Goal: Navigation & Orientation: Find specific page/section

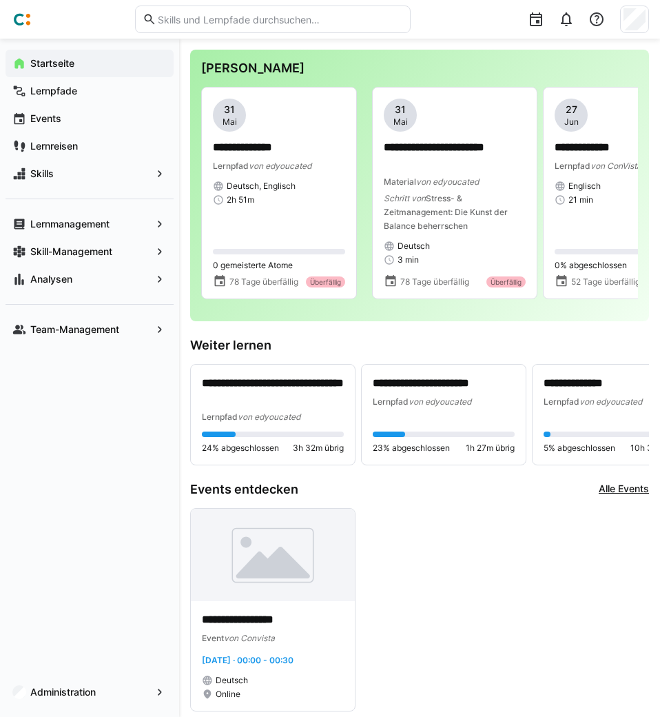
click at [638, 30] on div at bounding box center [634, 20] width 29 height 28
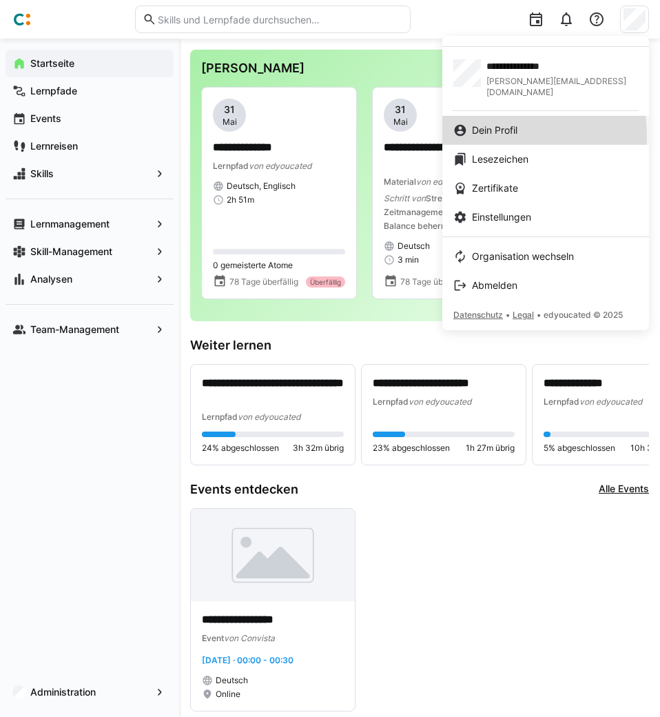
click at [476, 126] on link "Dein Profil" at bounding box center [546, 130] width 207 height 29
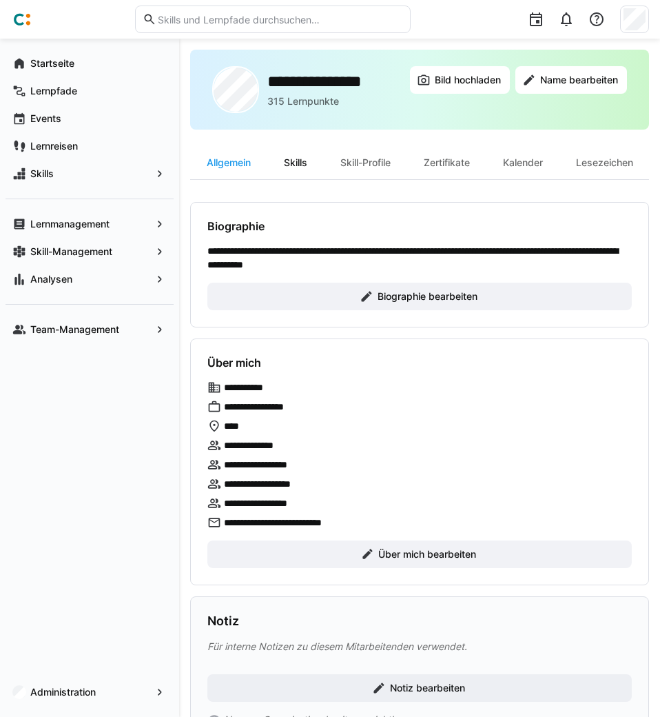
click at [301, 165] on div "Skills" at bounding box center [295, 162] width 57 height 33
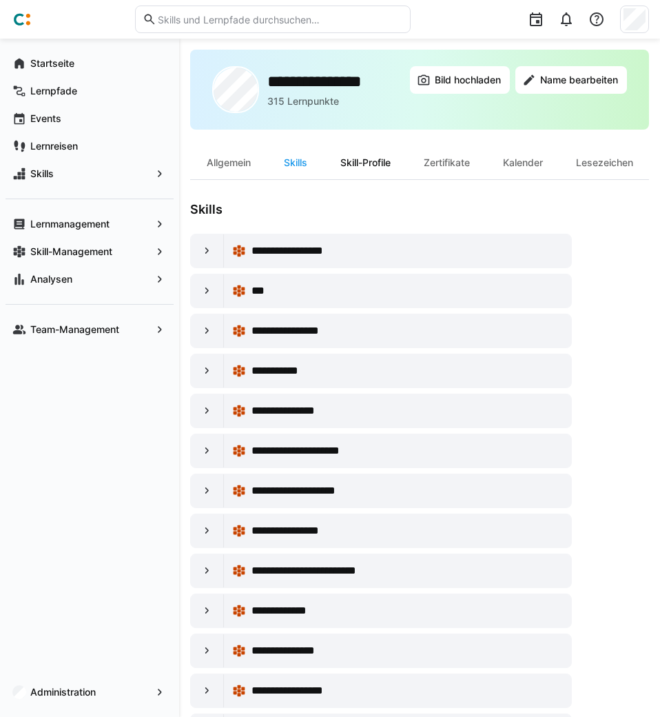
click at [350, 167] on div "Skill-Profile" at bounding box center [365, 162] width 83 height 33
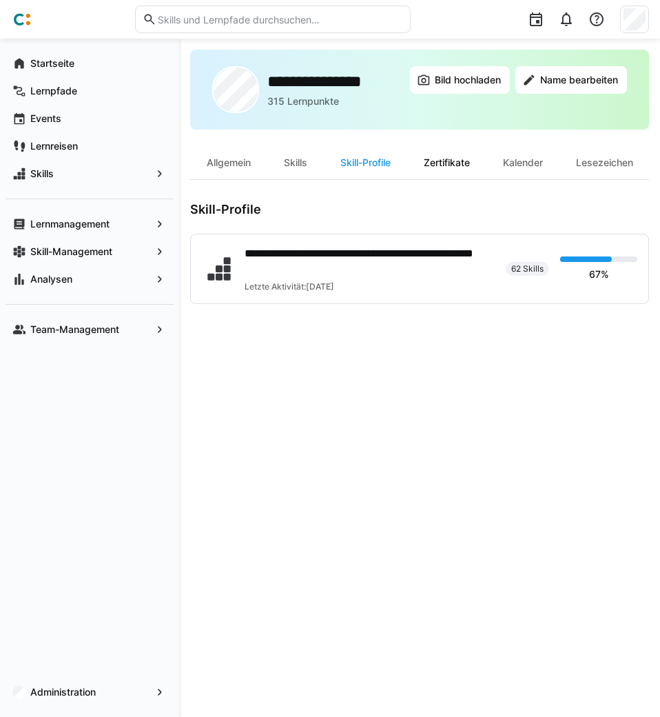
click at [442, 165] on div "Zertifikate" at bounding box center [446, 162] width 79 height 33
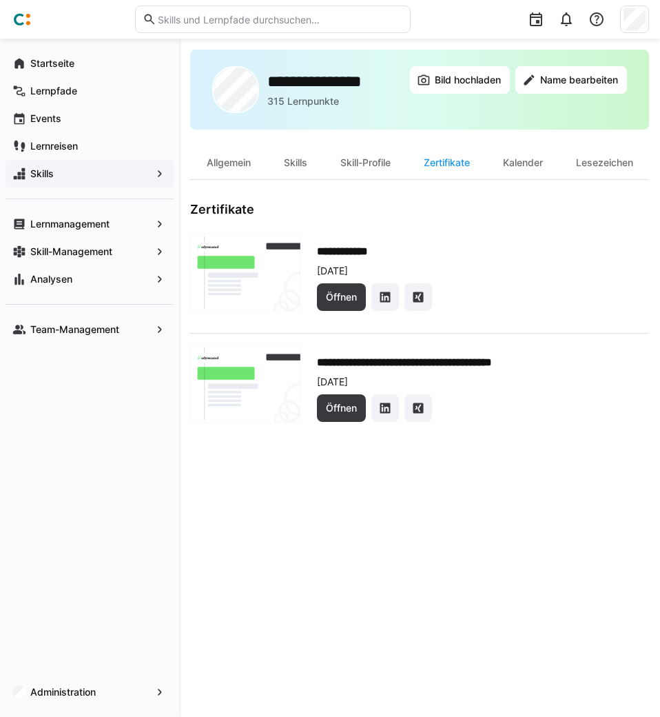
click at [0, 0] on app-navigation-label "Skills" at bounding box center [0, 0] width 0 height 0
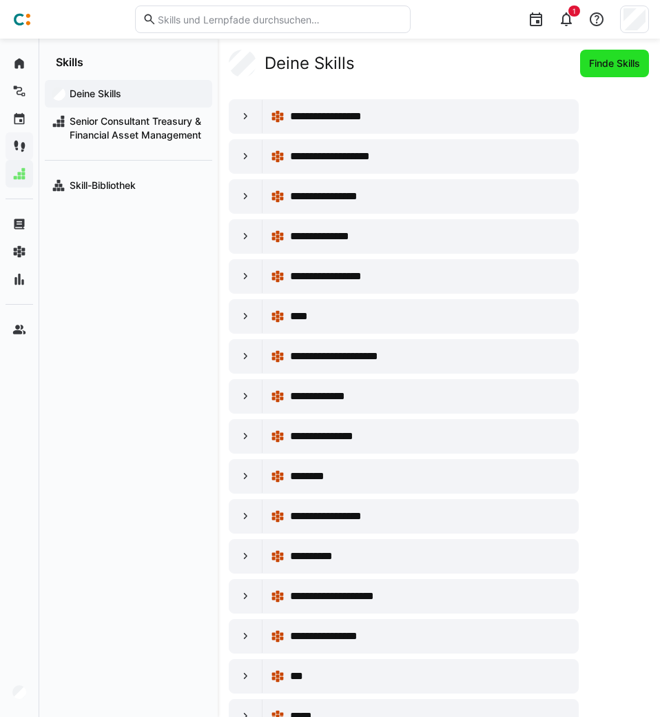
click at [620, 63] on span "Finde Skills" at bounding box center [614, 64] width 55 height 14
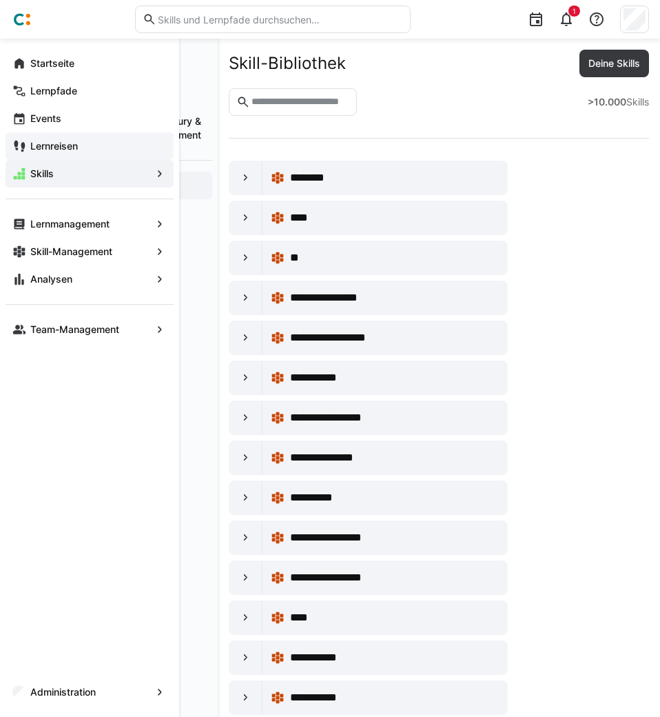
click at [0, 0] on app-navigation-label "Skills" at bounding box center [0, 0] width 0 height 0
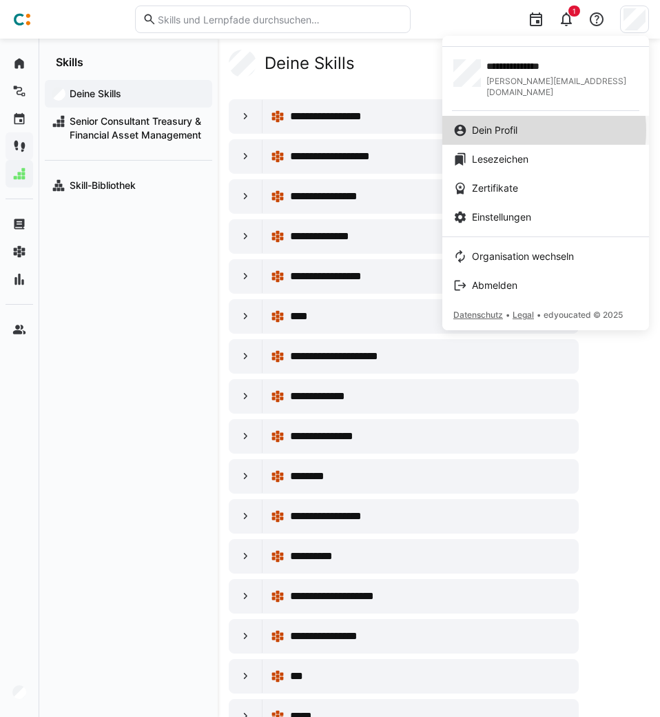
click at [516, 123] on span "Dein Profil" at bounding box center [494, 130] width 45 height 14
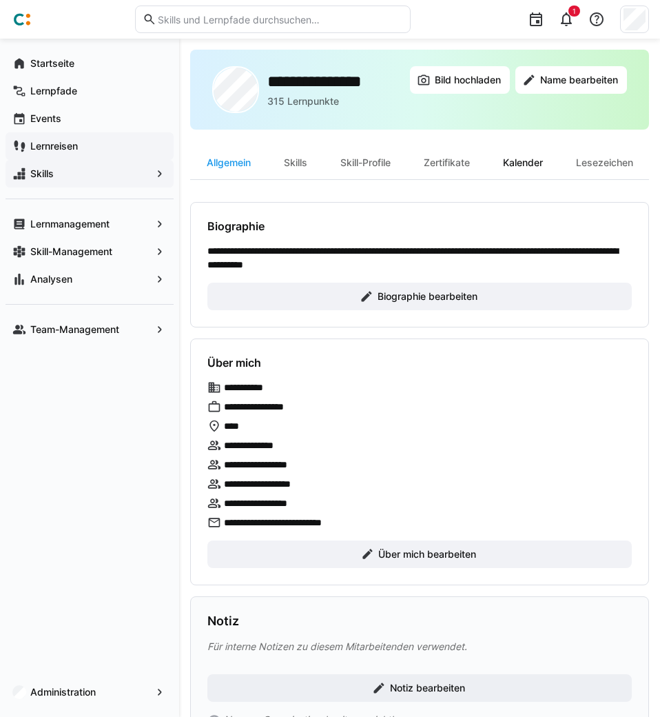
click at [516, 161] on div "Kalender" at bounding box center [523, 162] width 73 height 33
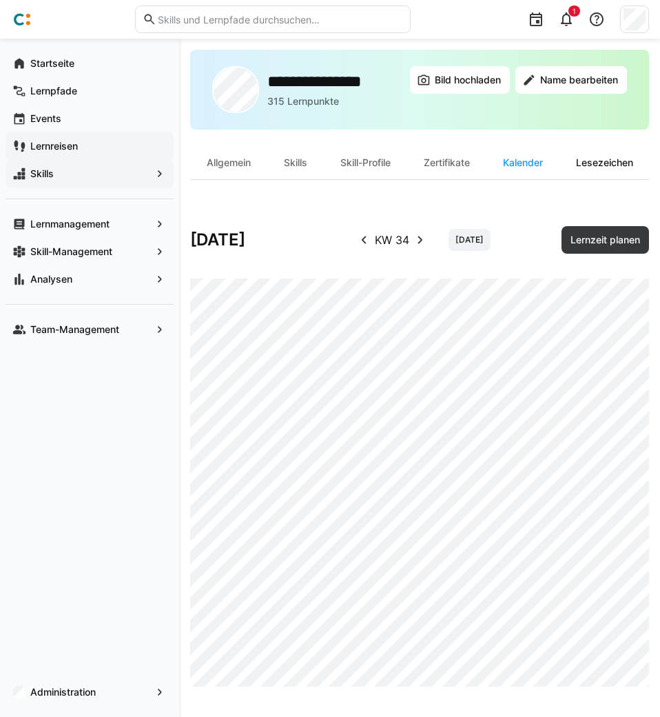
click at [598, 168] on div "Lesezeichen" at bounding box center [605, 162] width 90 height 33
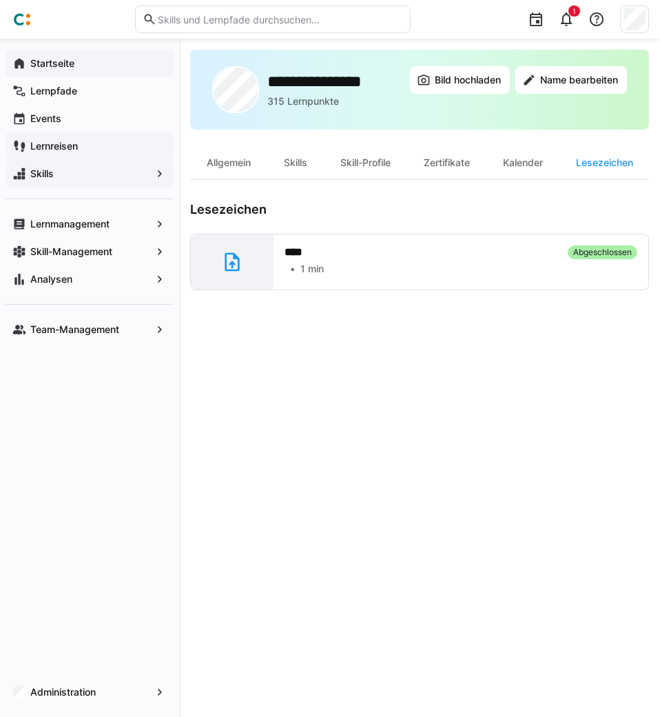
click at [54, 56] on div "Startseite" at bounding box center [90, 64] width 168 height 28
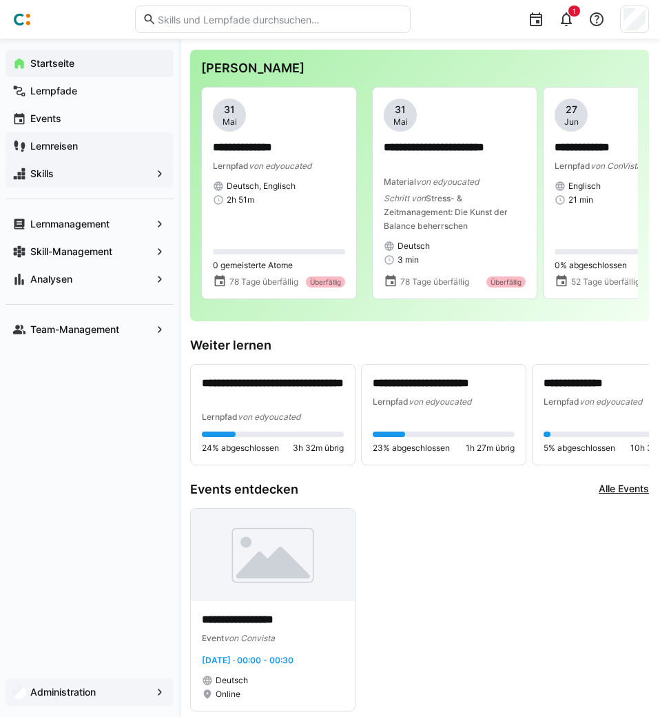
click at [0, 0] on app-navigation-label "Administration" at bounding box center [0, 0] width 0 height 0
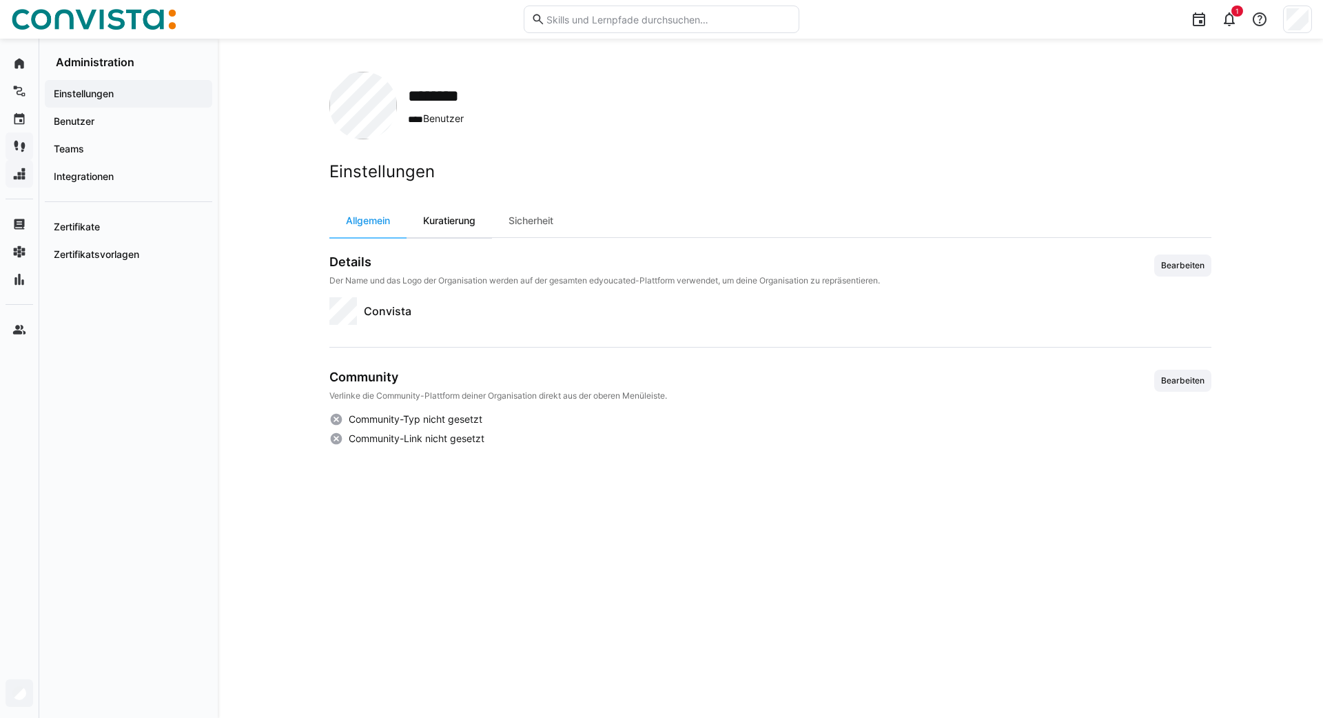
click at [426, 220] on div "Kuratierung" at bounding box center [449, 220] width 85 height 33
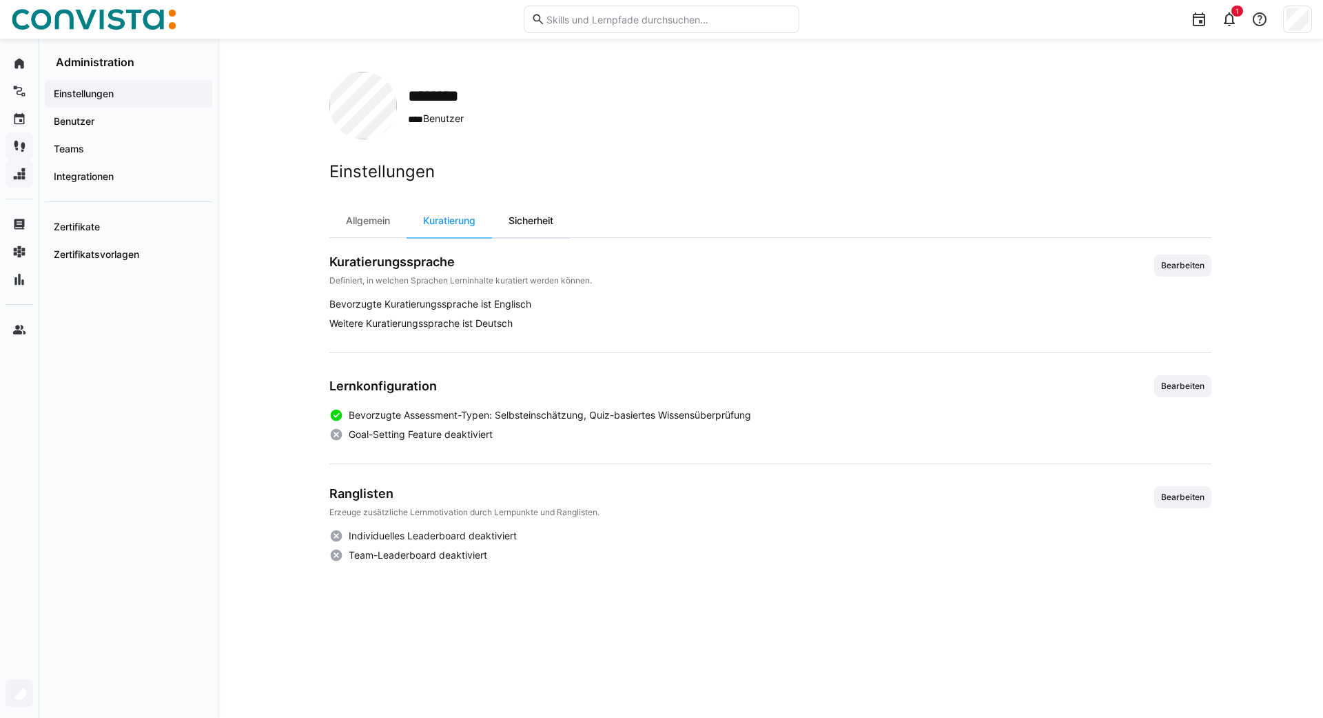
click at [520, 223] on div "Sicherheit" at bounding box center [531, 220] width 78 height 33
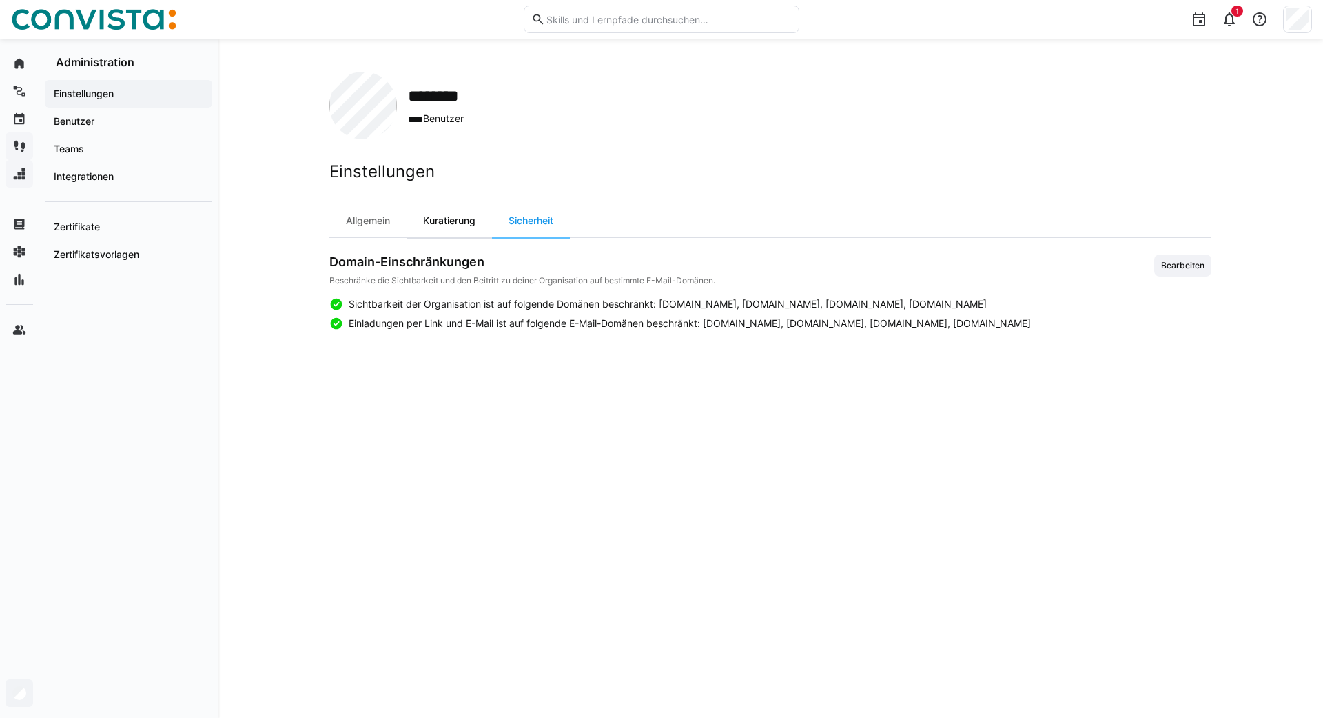
click at [450, 217] on div "Kuratierung" at bounding box center [449, 220] width 85 height 33
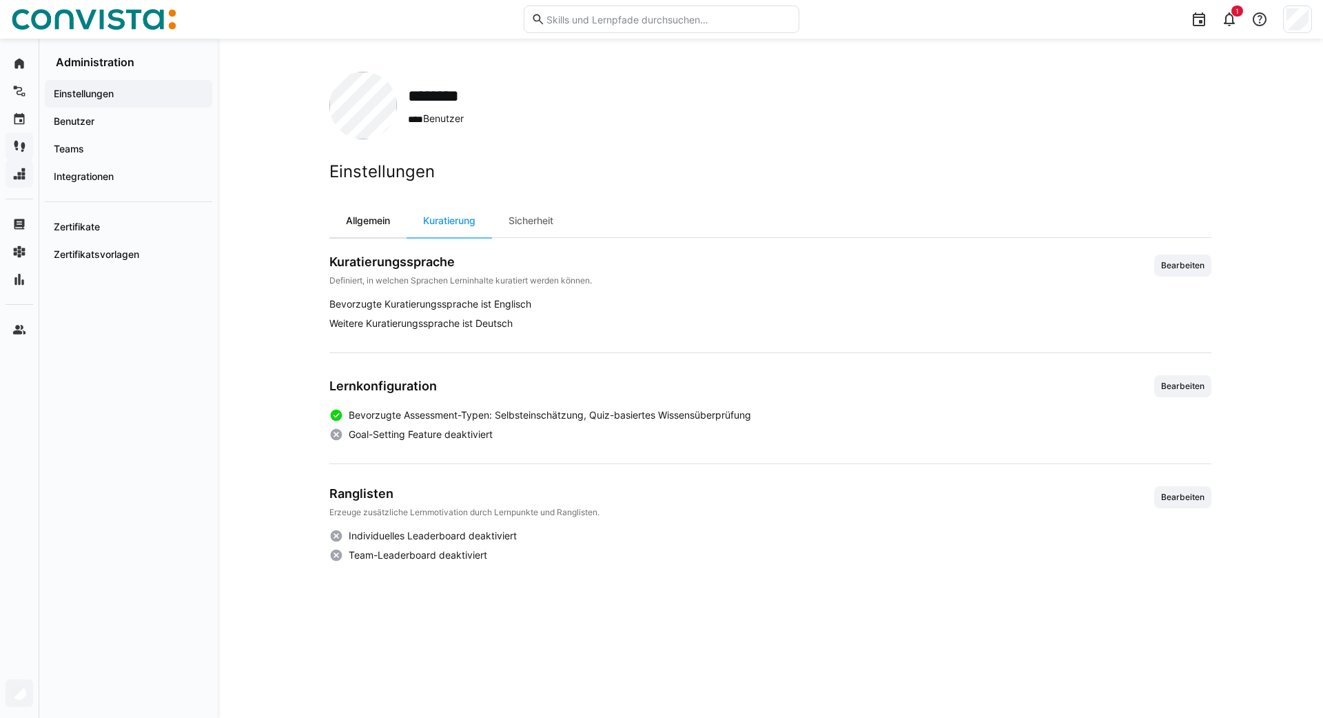
click at [377, 222] on div "Allgemein" at bounding box center [367, 220] width 77 height 33
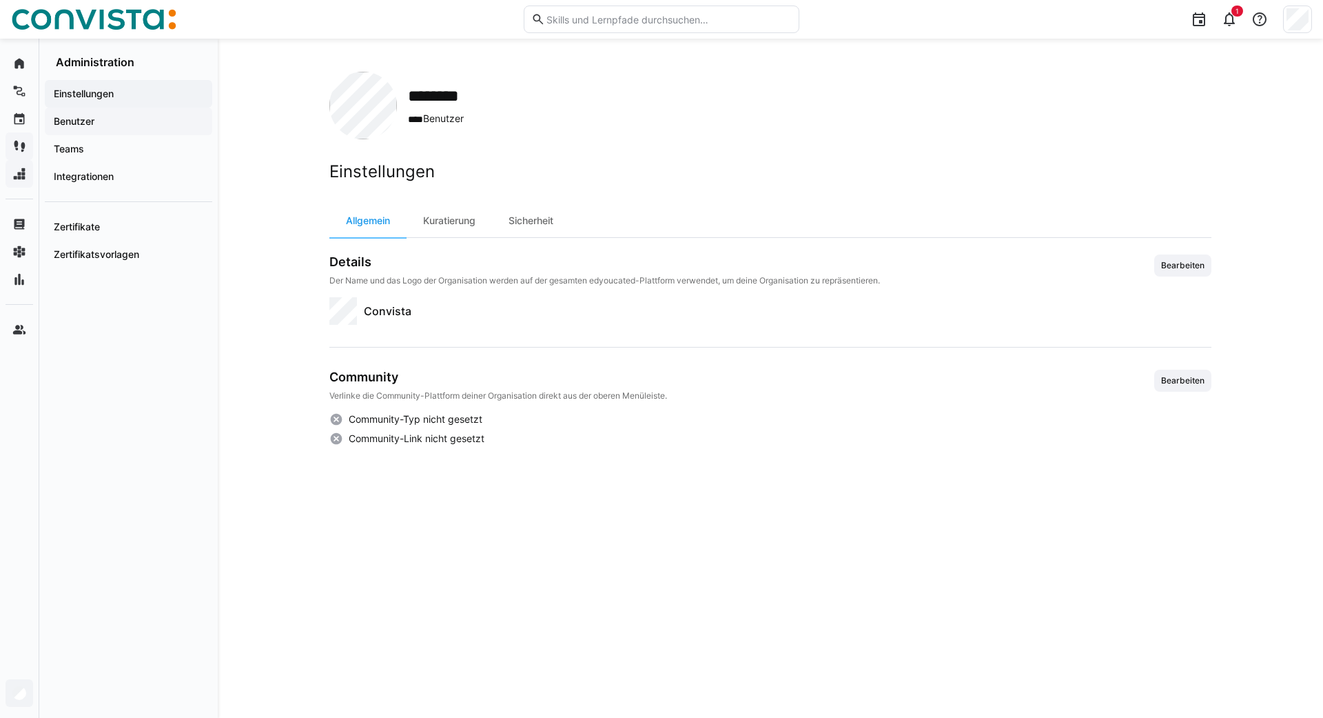
click at [83, 130] on div "Benutzer" at bounding box center [128, 122] width 167 height 28
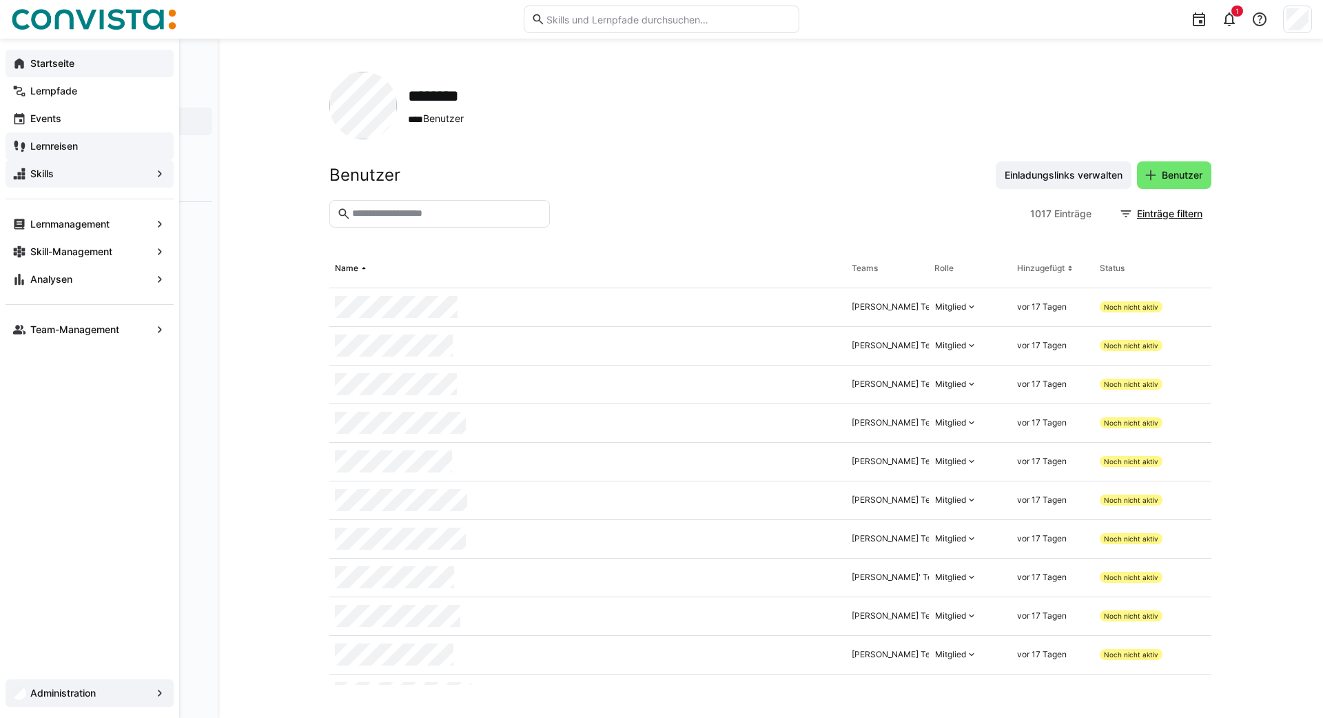
click at [28, 62] on span "Startseite" at bounding box center [97, 64] width 139 height 14
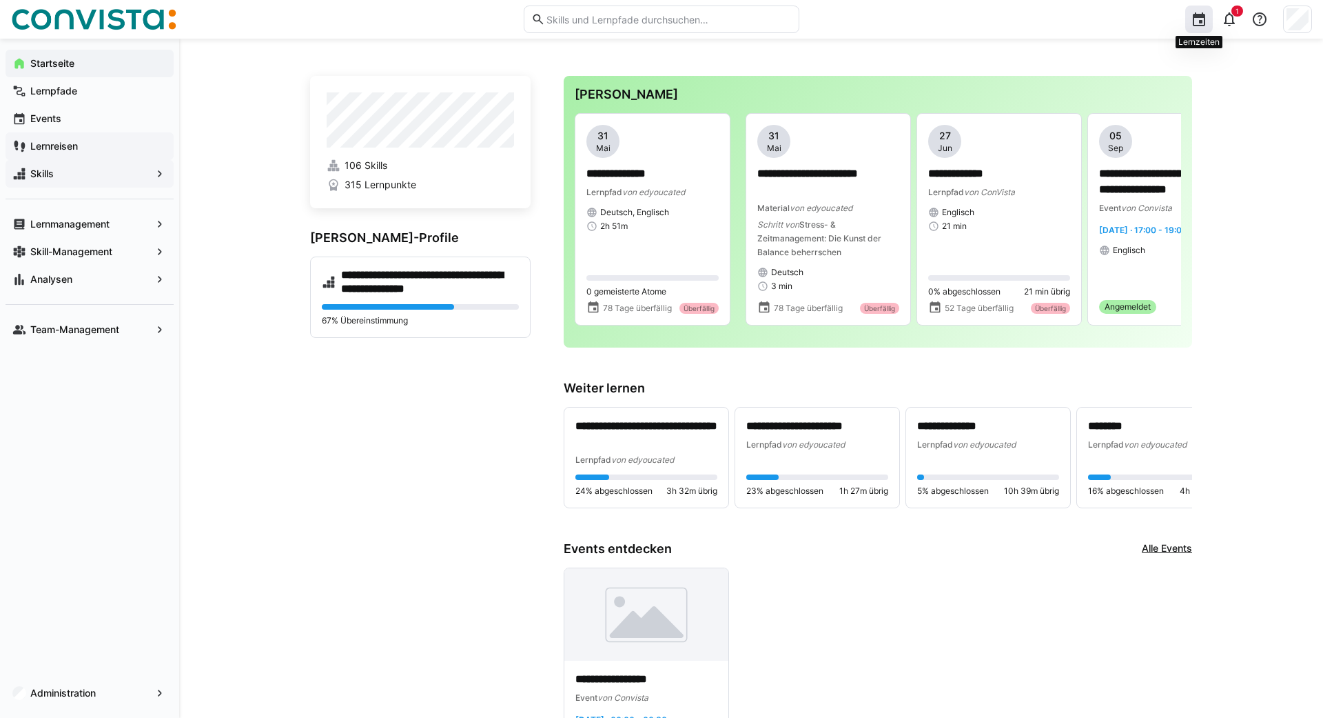
click at [660, 23] on eds-icon at bounding box center [1199, 19] width 17 height 17
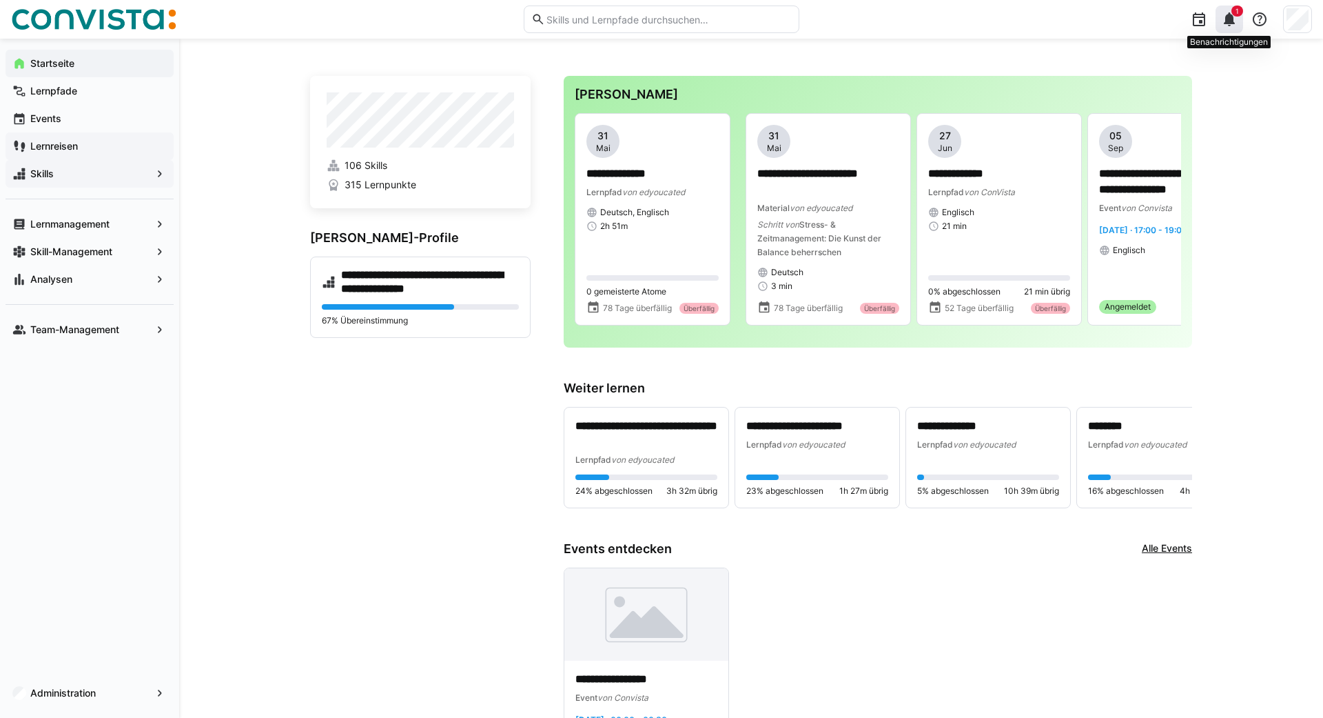
click at [660, 23] on eds-icon at bounding box center [1229, 19] width 17 height 17
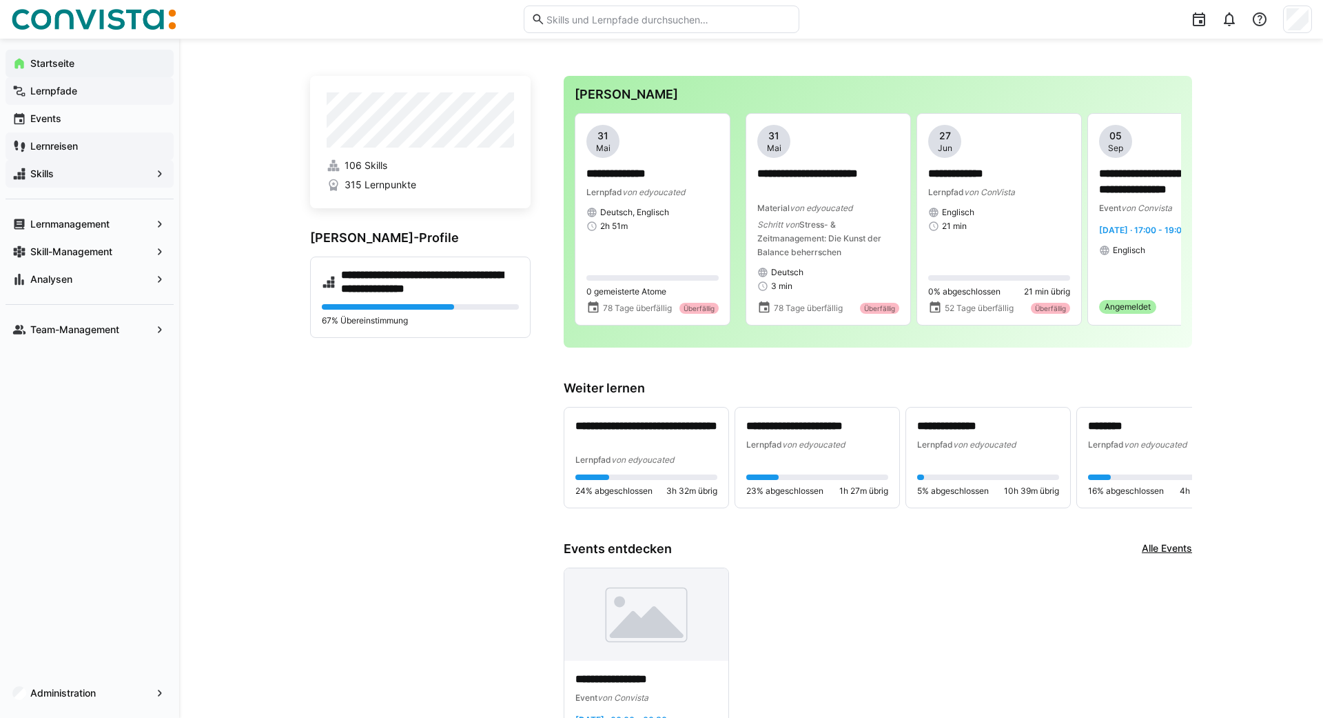
click at [63, 85] on span "Lernpfade" at bounding box center [97, 91] width 139 height 14
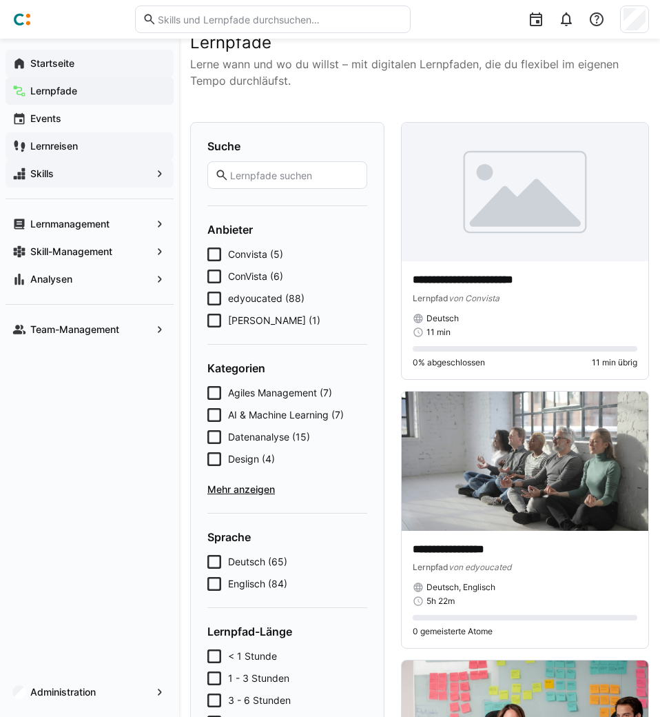
scroll to position [17, 0]
click at [551, 499] on img at bounding box center [525, 461] width 247 height 139
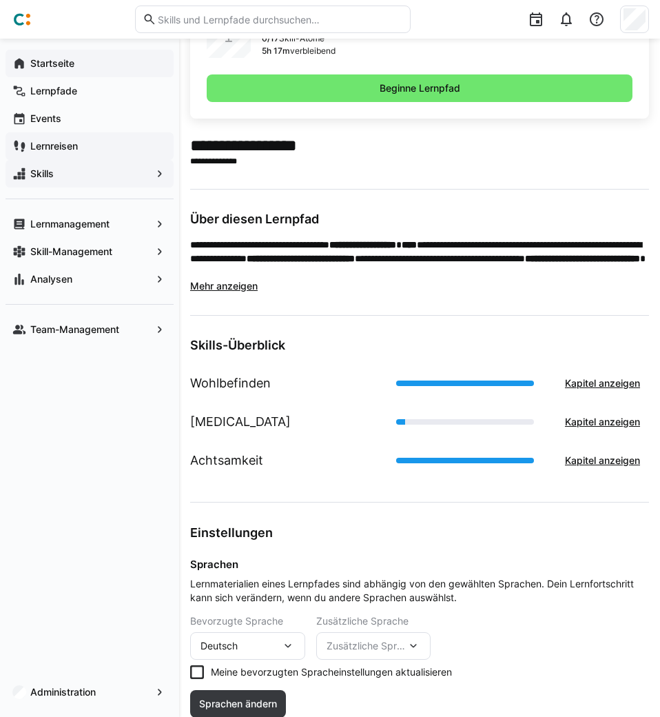
scroll to position [434, 0]
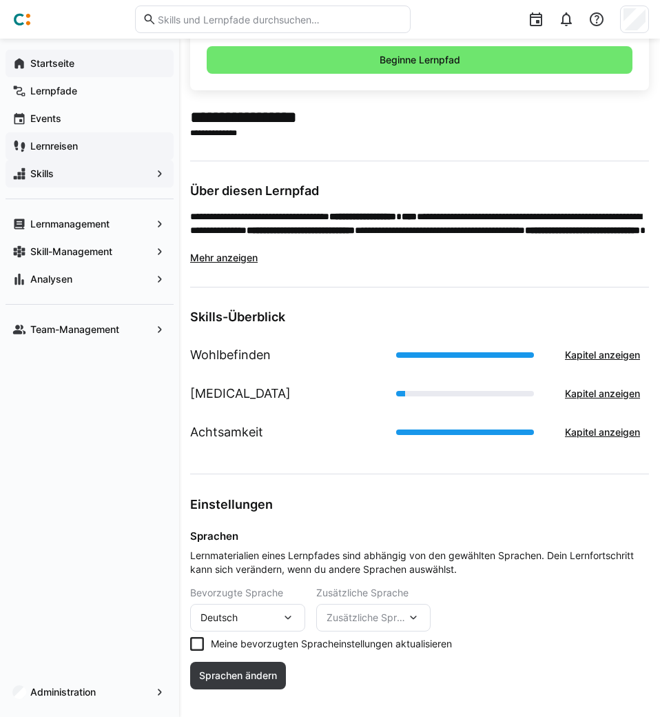
click at [471, 296] on main "**********" at bounding box center [419, 406] width 459 height 599
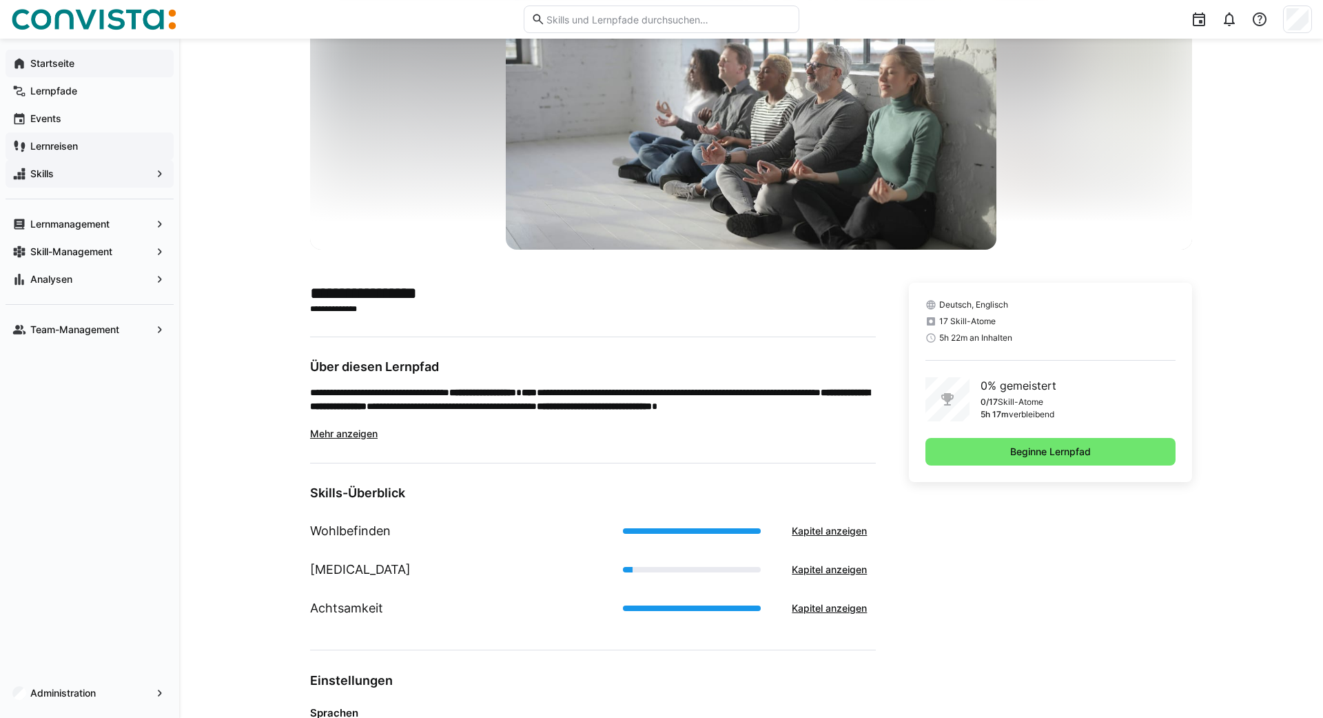
scroll to position [0, 0]
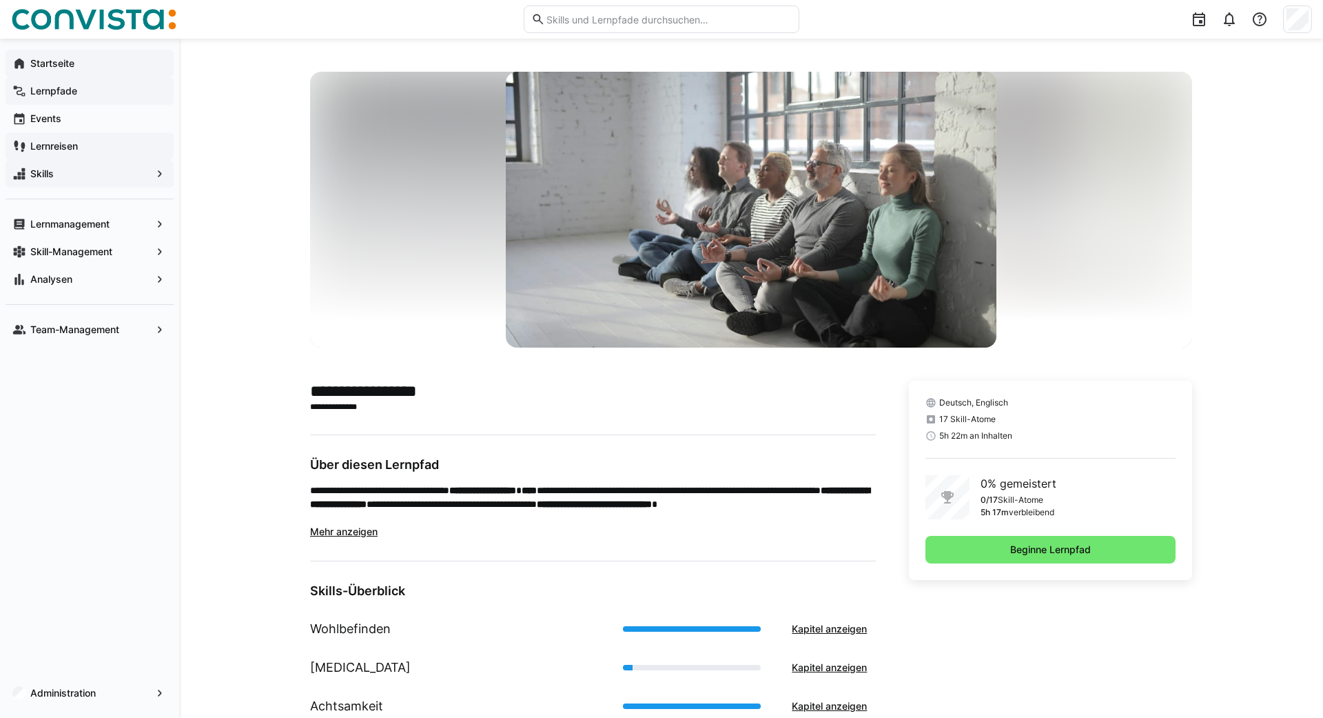
click at [0, 0] on app-navigation-label "Lernpfade" at bounding box center [0, 0] width 0 height 0
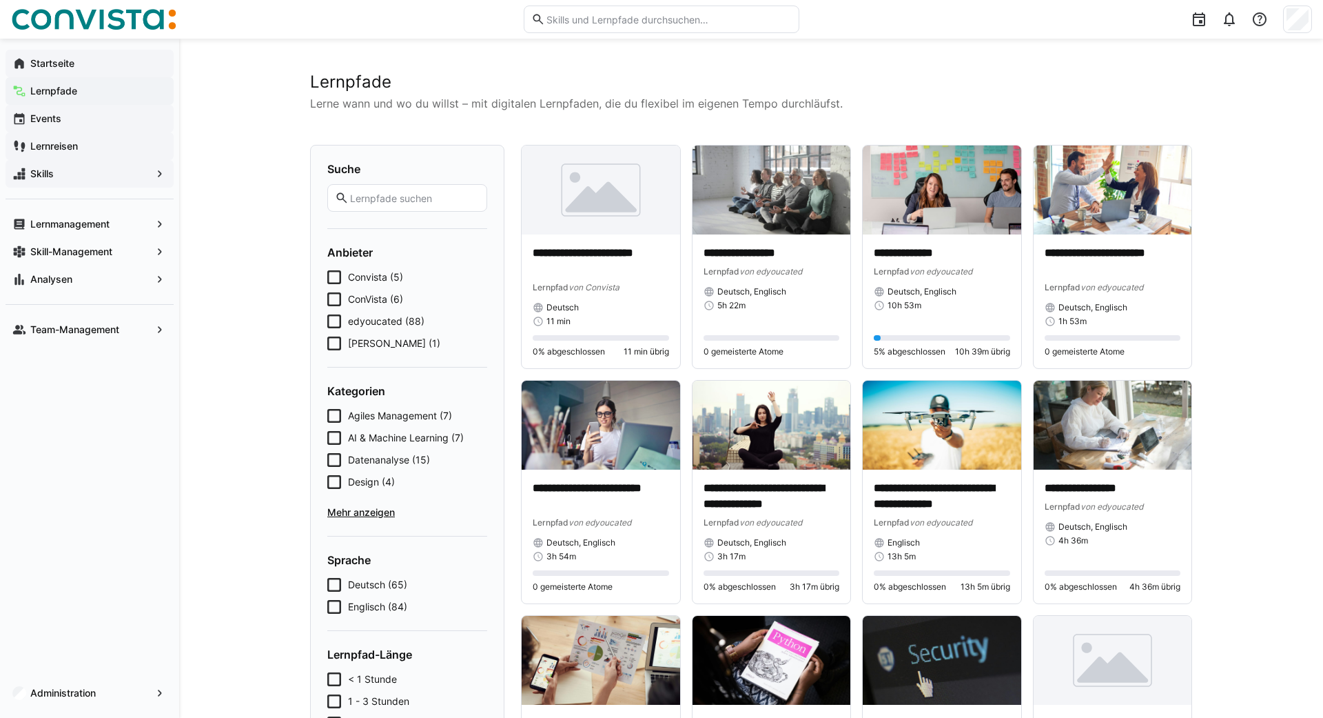
click at [0, 0] on app-navigation-label "Events" at bounding box center [0, 0] width 0 height 0
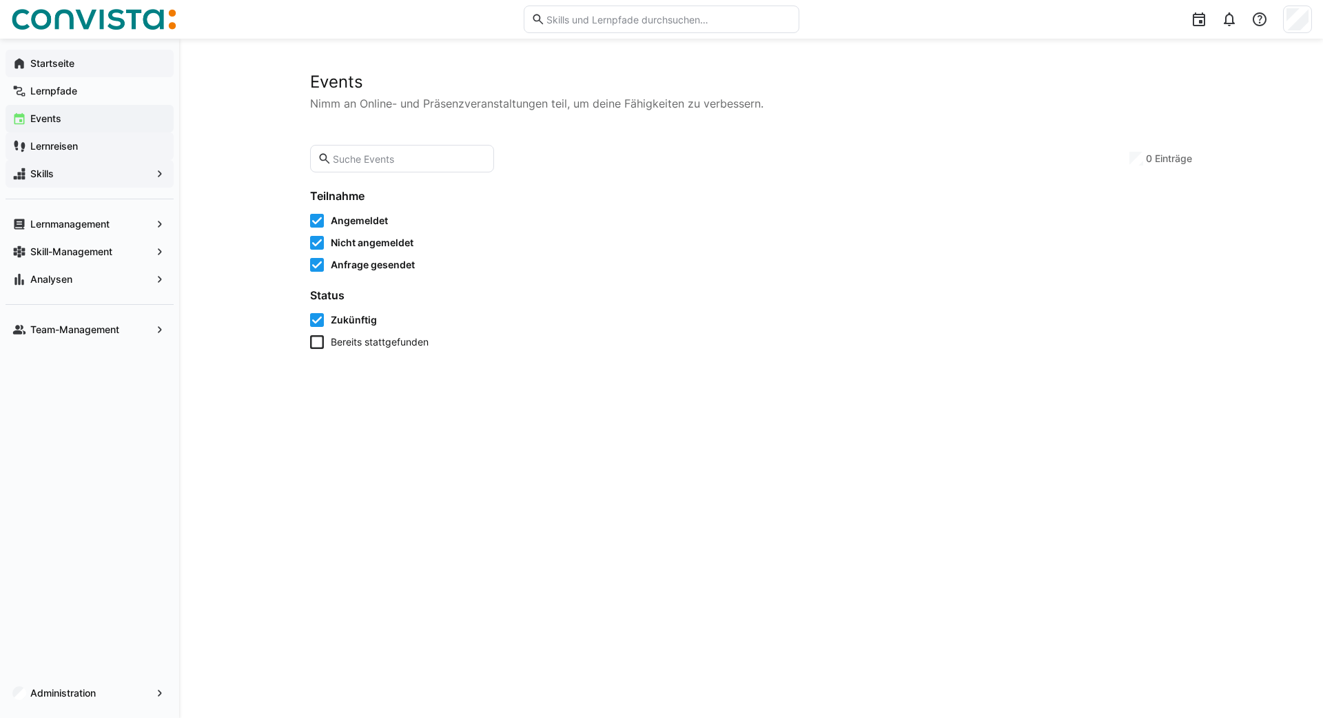
click at [0, 0] on app-navigation-label "Events" at bounding box center [0, 0] width 0 height 0
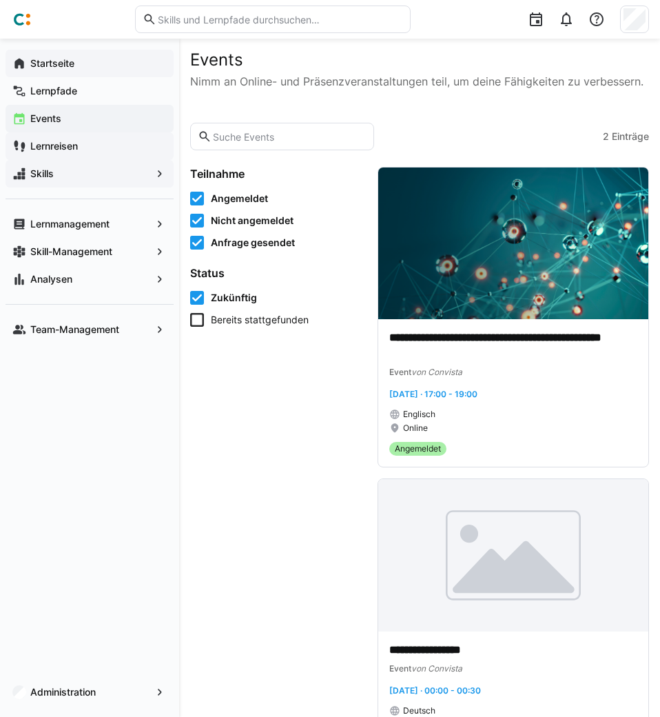
click at [309, 470] on app-learning-events-list-filters "Teilnahme Angemeldet Nicht angemeldet Anfrage gesendet Status Zukünftig Bereits…" at bounding box center [275, 454] width 171 height 575
click at [495, 274] on img at bounding box center [513, 243] width 270 height 152
click at [500, 542] on img at bounding box center [513, 555] width 270 height 152
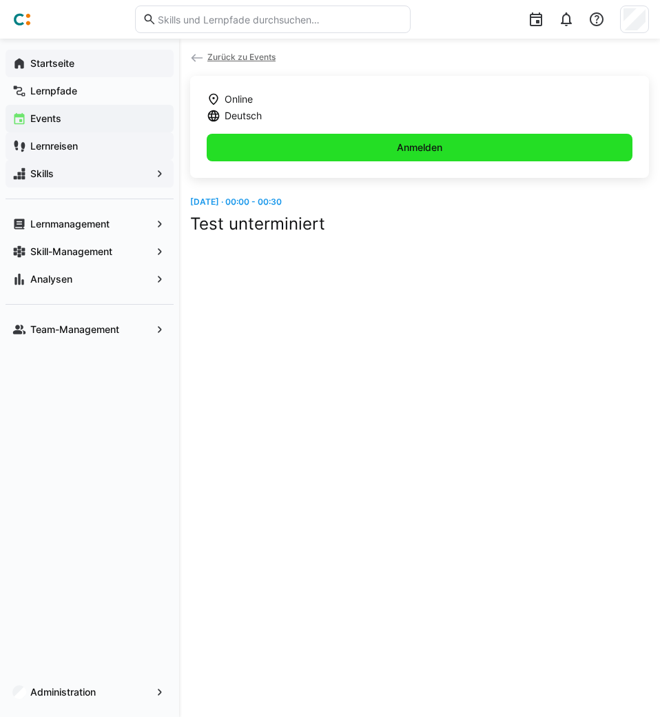
click at [425, 145] on span "Anmelden" at bounding box center [420, 148] width 50 height 14
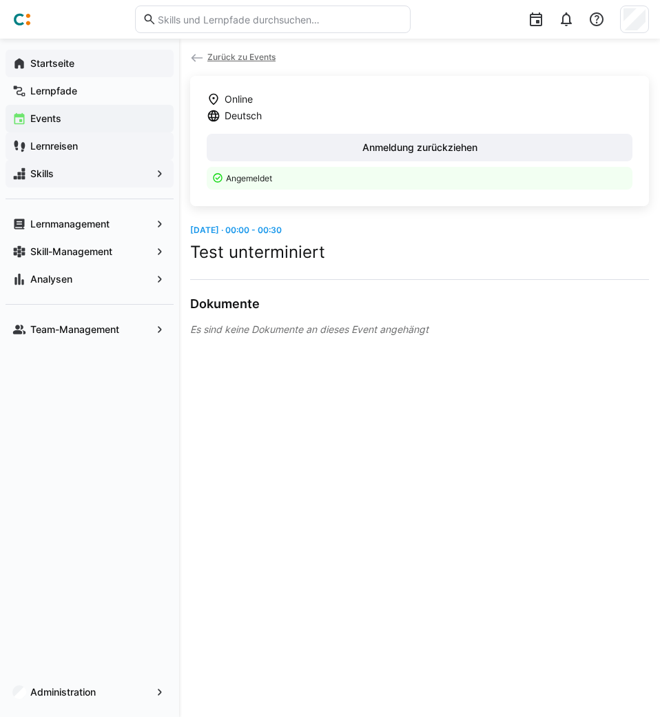
click at [205, 58] on link "Zurück zu Events" at bounding box center [232, 57] width 85 height 10
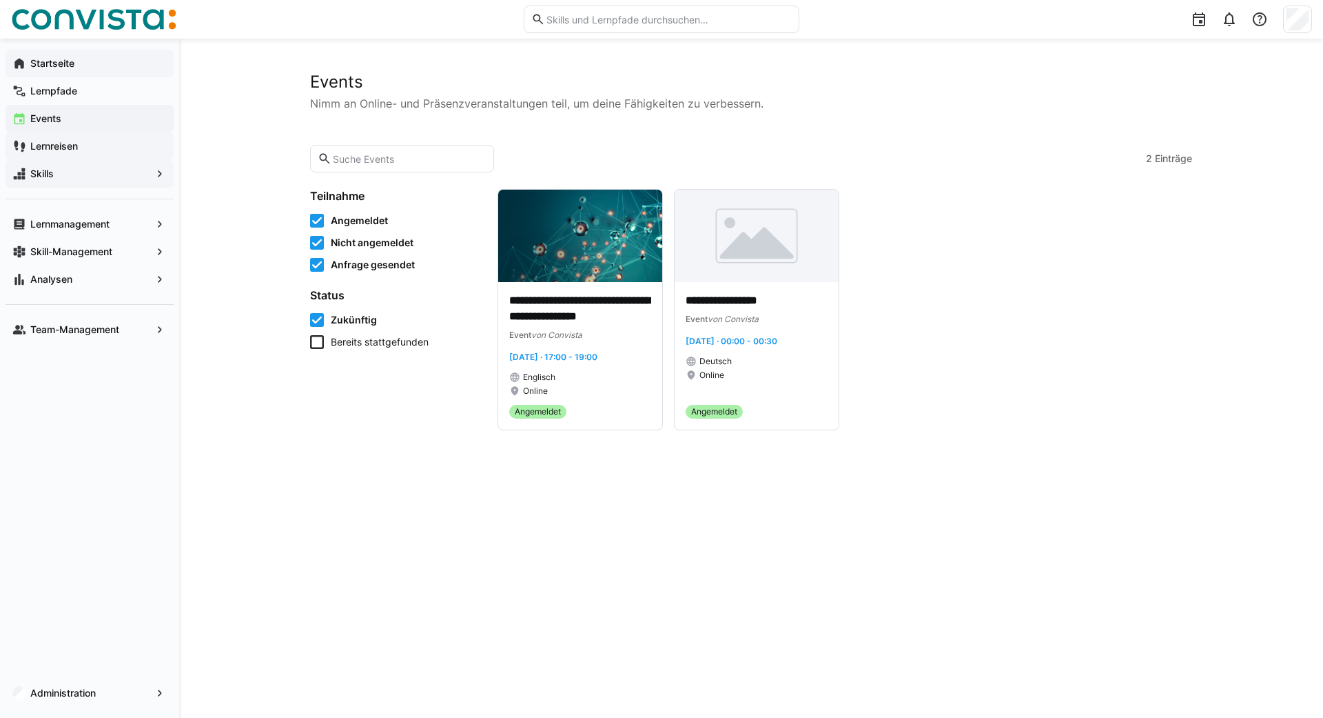
click at [313, 341] on icon at bounding box center [317, 342] width 14 height 14
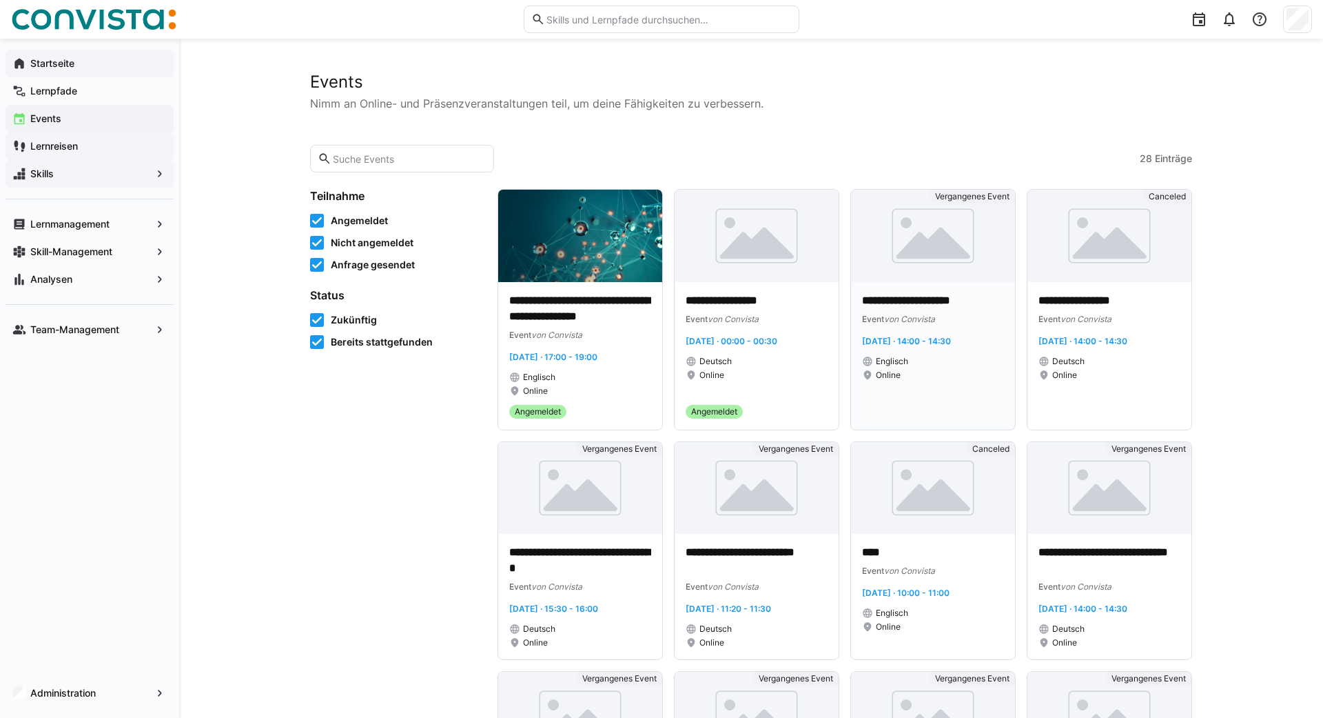
click at [660, 258] on img at bounding box center [933, 236] width 164 height 92
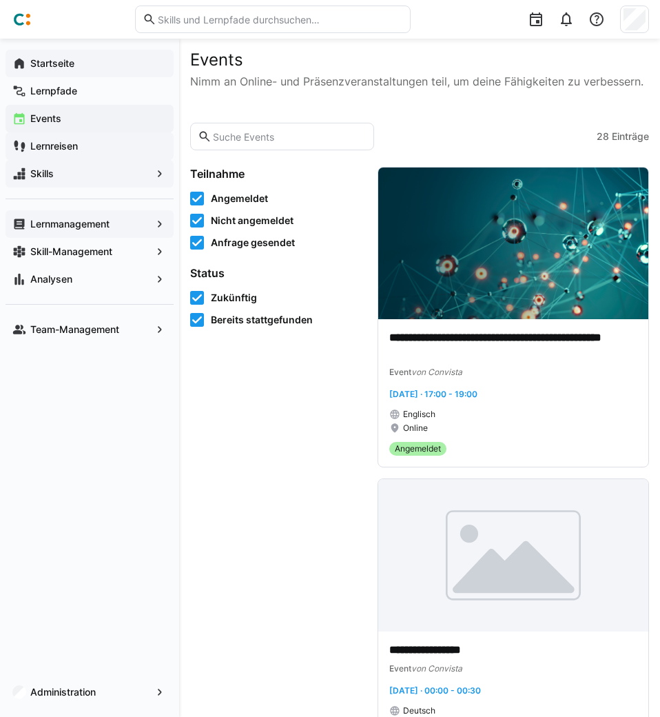
click at [0, 0] on app-navigation-label "Lernmanagement" at bounding box center [0, 0] width 0 height 0
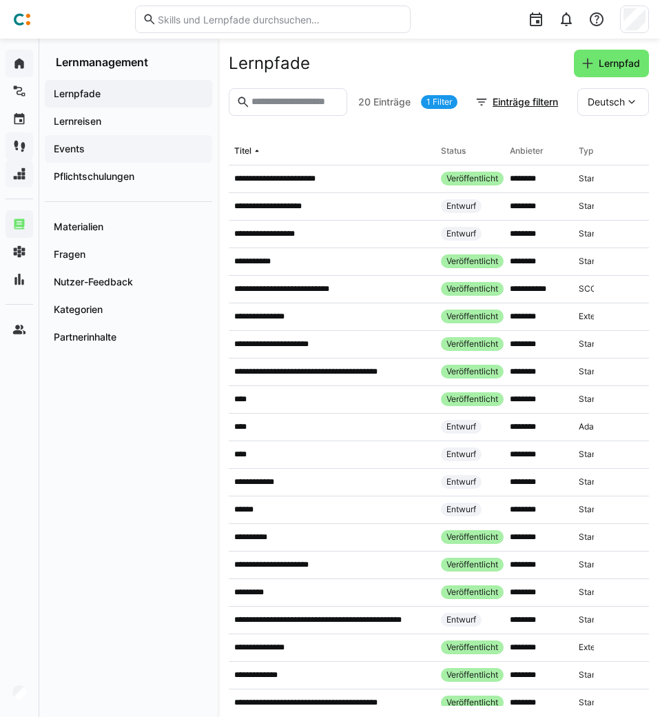
click at [0, 0] on app-navigation-label "Events" at bounding box center [0, 0] width 0 height 0
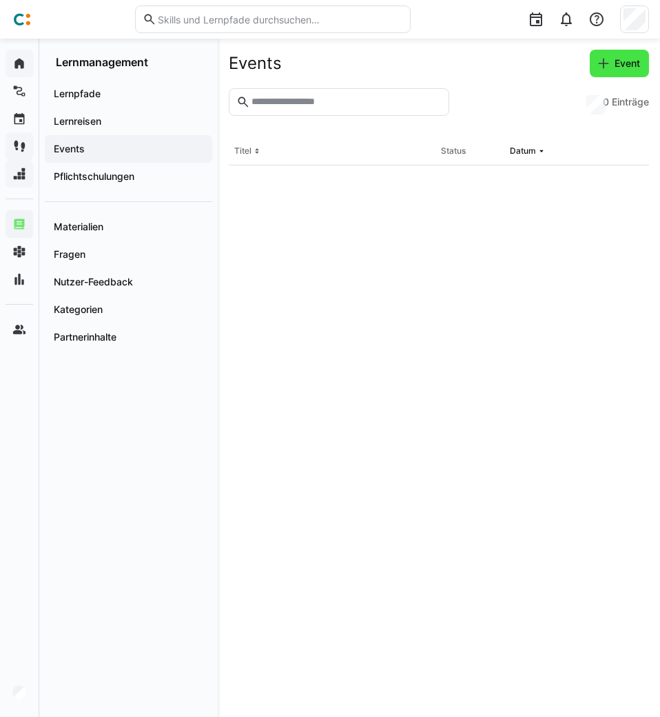
click at [620, 67] on span "Event" at bounding box center [628, 64] width 30 height 14
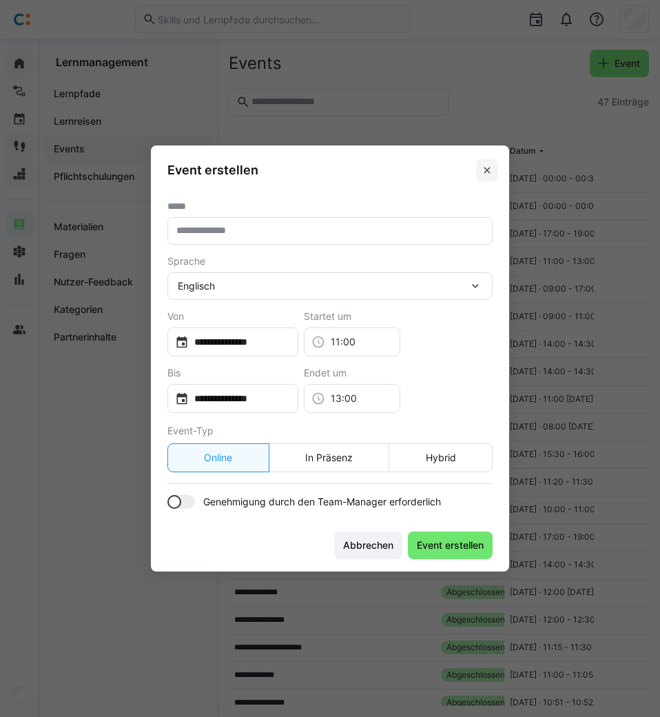
click at [492, 173] on eds-icon at bounding box center [487, 170] width 11 height 11
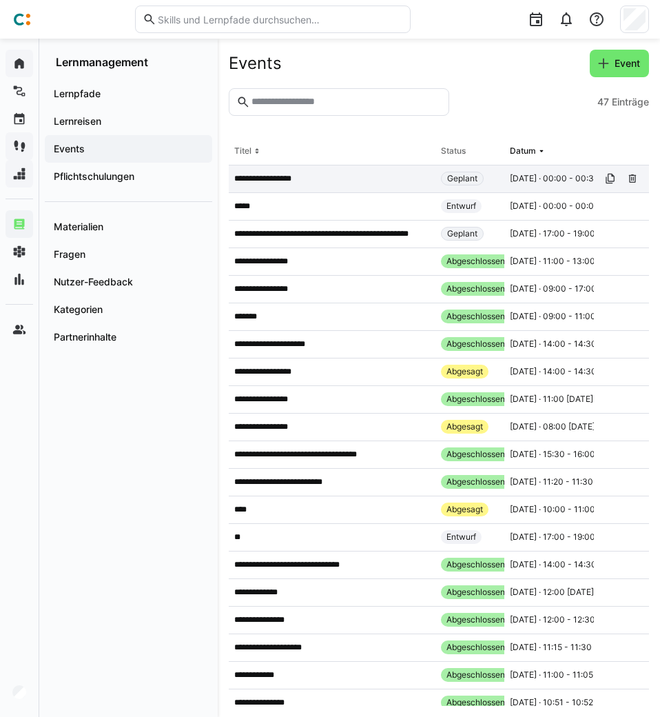
click at [269, 182] on p "**********" at bounding box center [268, 178] width 68 height 11
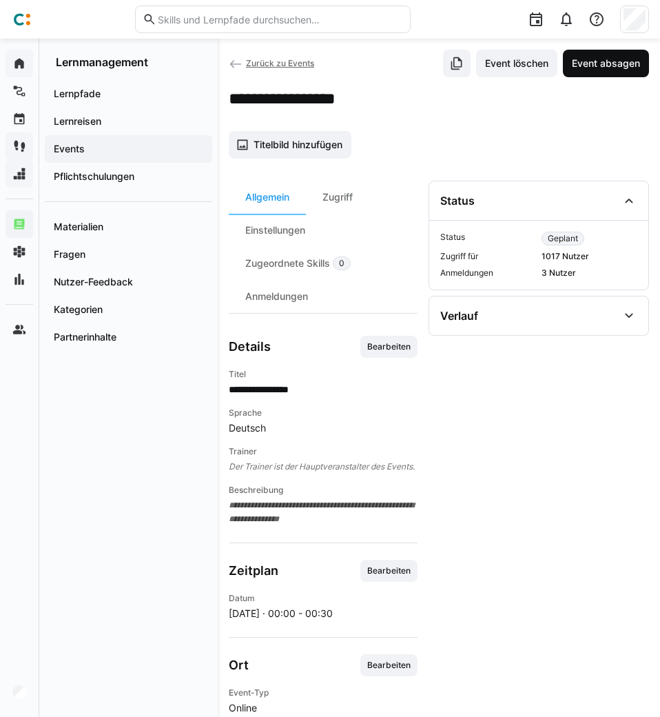
click at [586, 71] on span "Event absagen" at bounding box center [606, 64] width 86 height 28
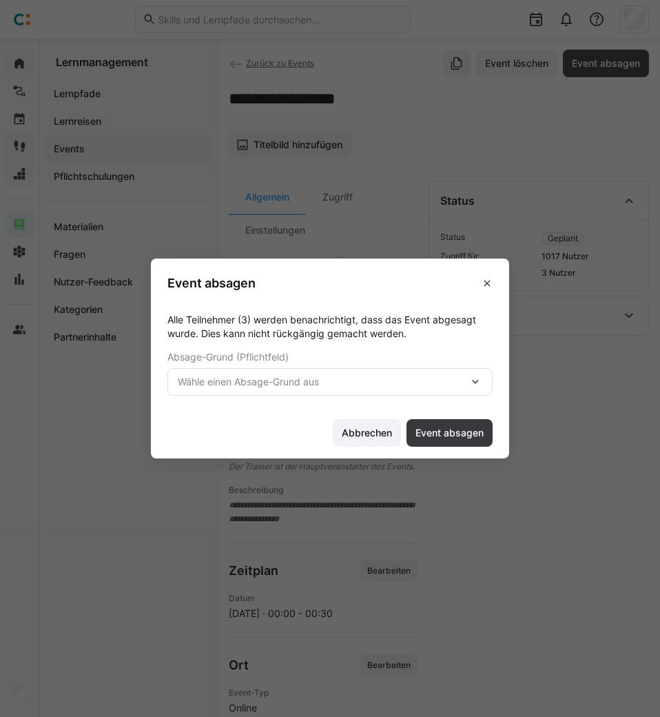
click at [464, 379] on span "Wähle einen Absage-Grund aus" at bounding box center [323, 382] width 291 height 14
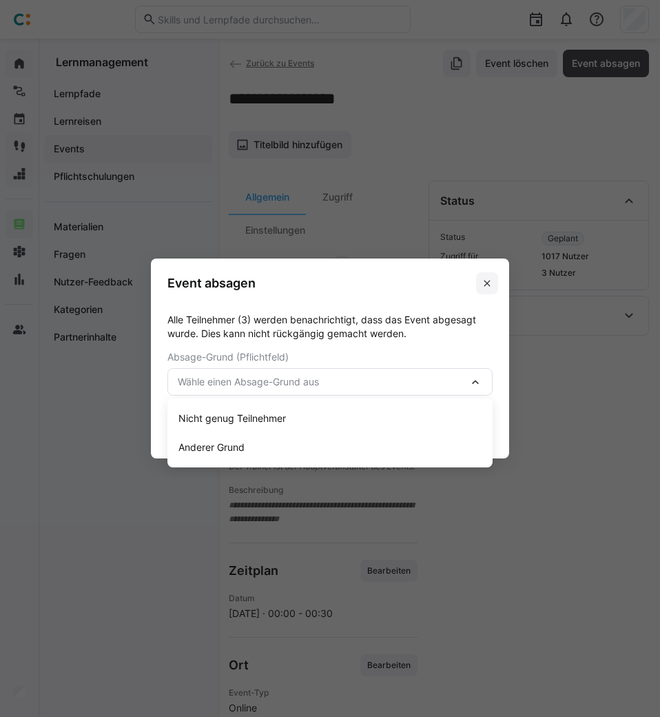
click at [485, 292] on span at bounding box center [487, 283] width 22 height 22
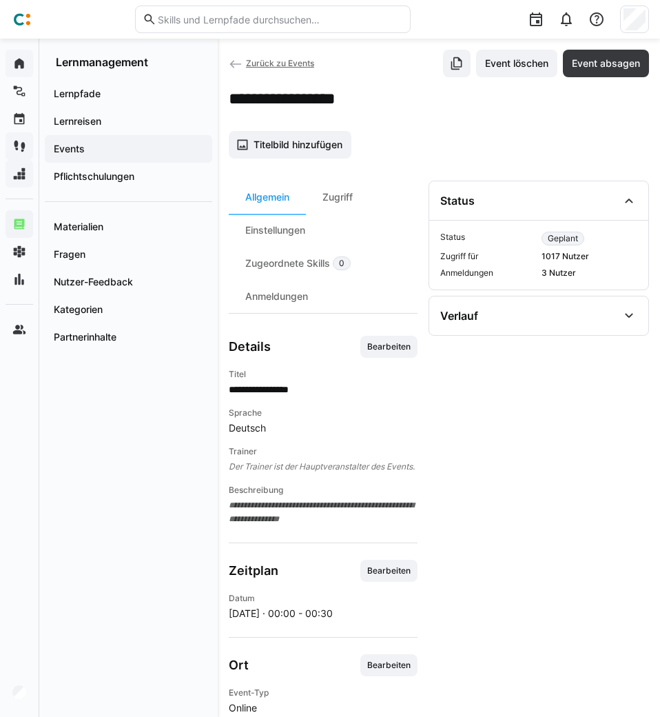
click at [618, 78] on app-details-header "**********" at bounding box center [439, 104] width 420 height 109
click at [600, 69] on span "Event absagen" at bounding box center [606, 64] width 72 height 14
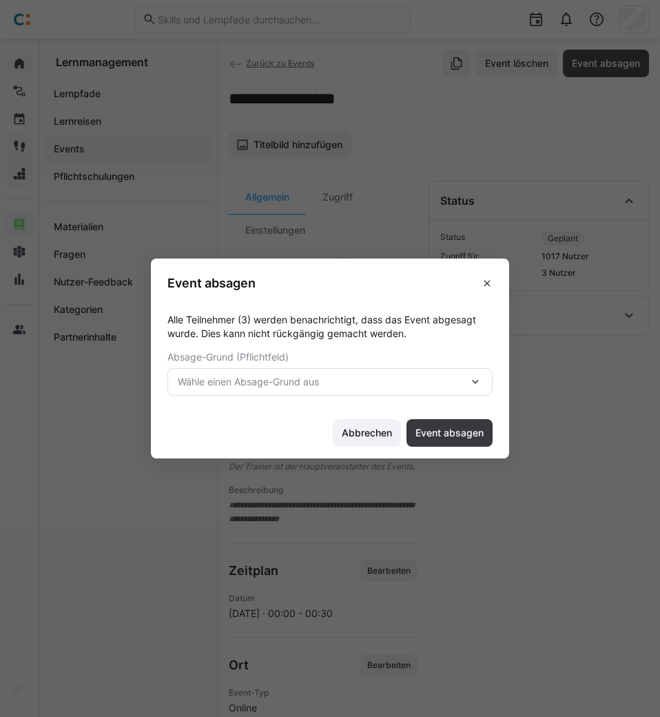
click at [301, 389] on span "Wähle einen Absage-Grund aus" at bounding box center [323, 382] width 291 height 14
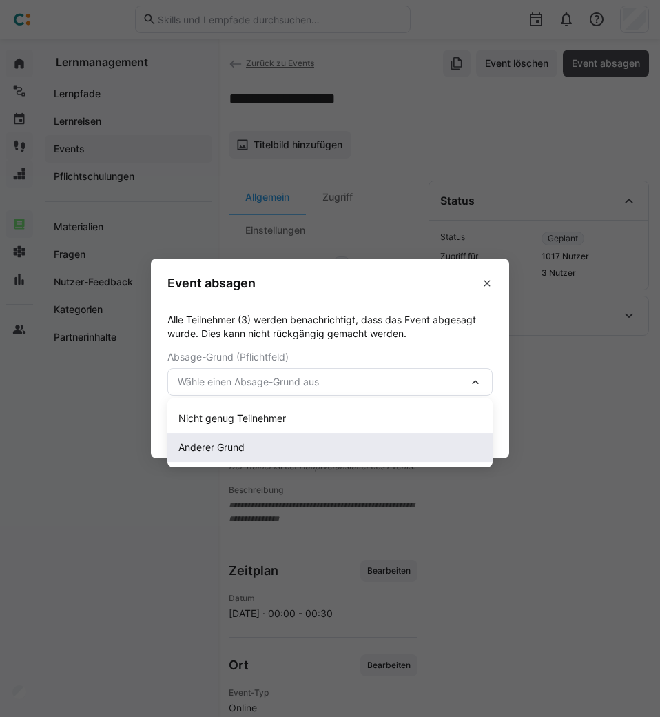
click at [205, 438] on span "Anderer Grund" at bounding box center [329, 447] width 325 height 29
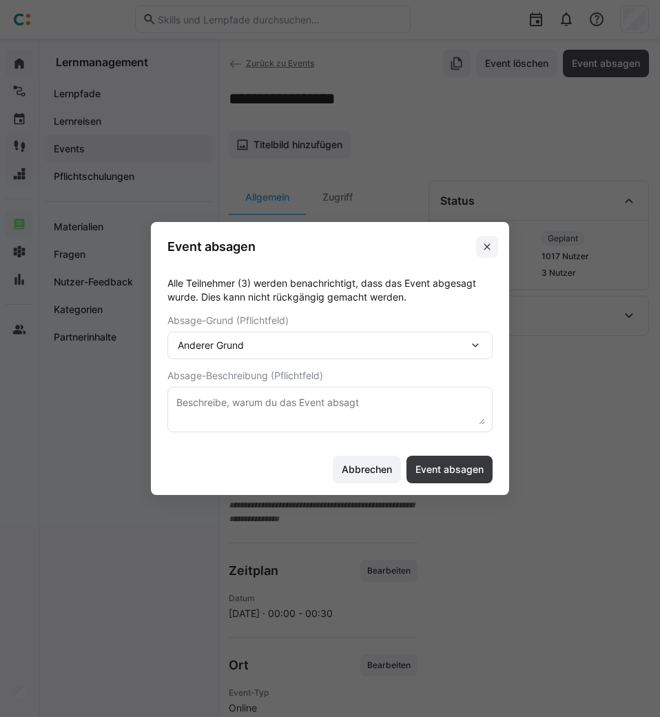
click at [479, 247] on span at bounding box center [487, 247] width 22 height 22
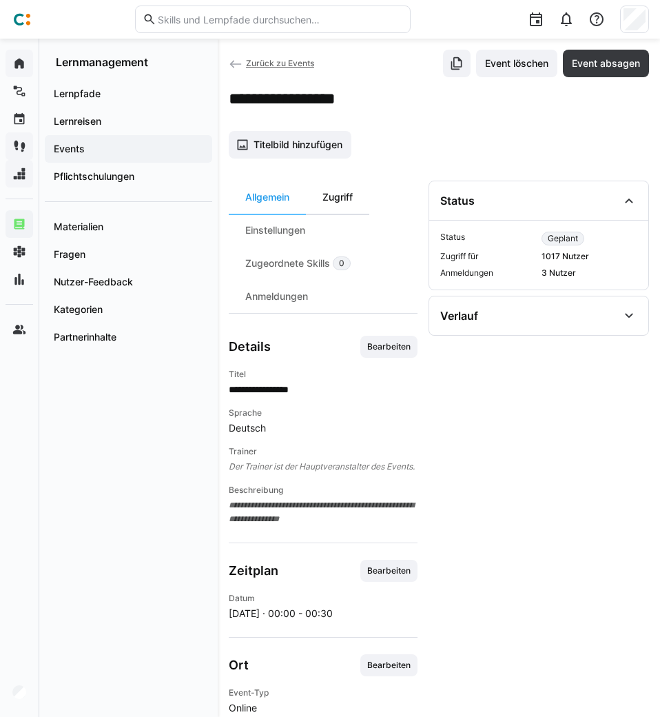
click at [345, 197] on div "Zugriff" at bounding box center [337, 197] width 63 height 33
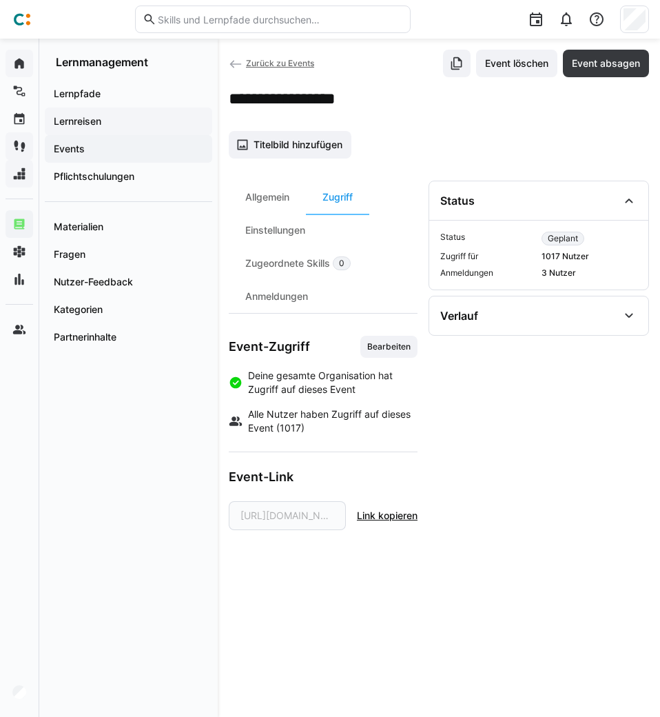
click at [0, 0] on app-navigation-label "Lernreisen" at bounding box center [0, 0] width 0 height 0
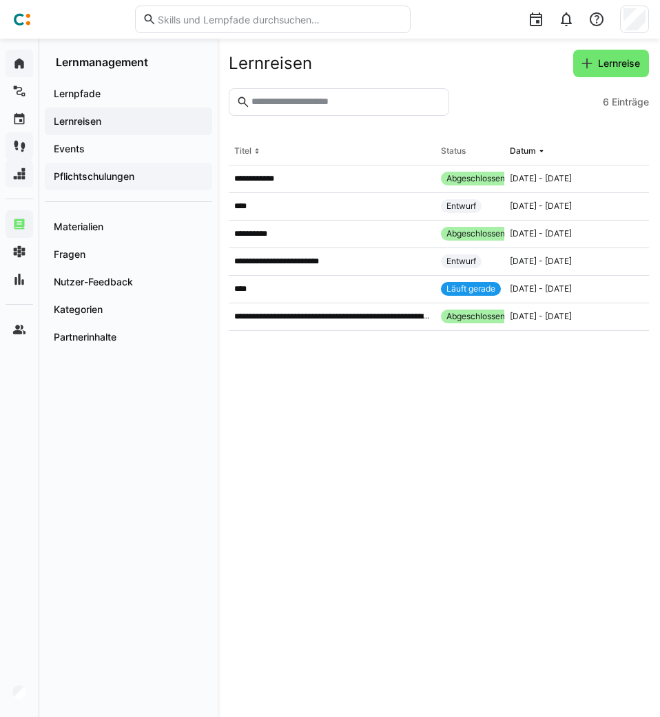
click at [0, 0] on app-navigation-label "Pflichtschulungen" at bounding box center [0, 0] width 0 height 0
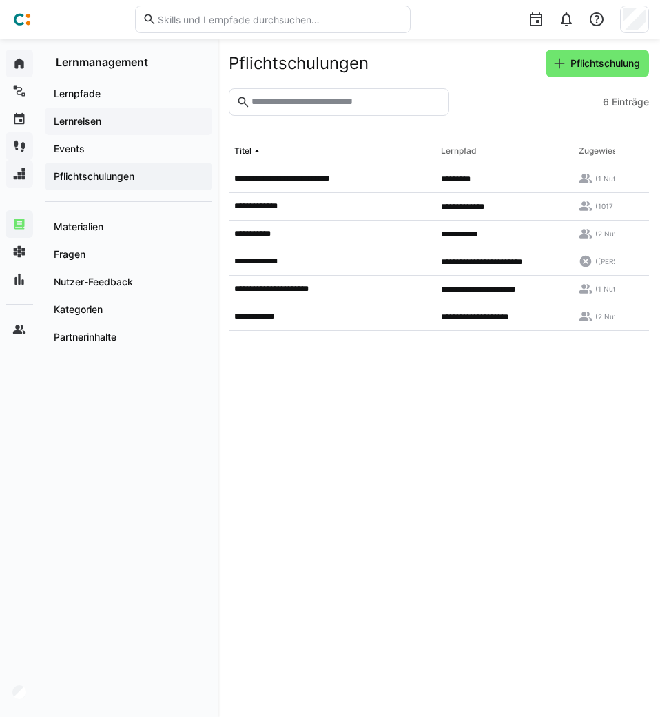
click at [122, 122] on span "Lernreisen" at bounding box center [129, 121] width 154 height 14
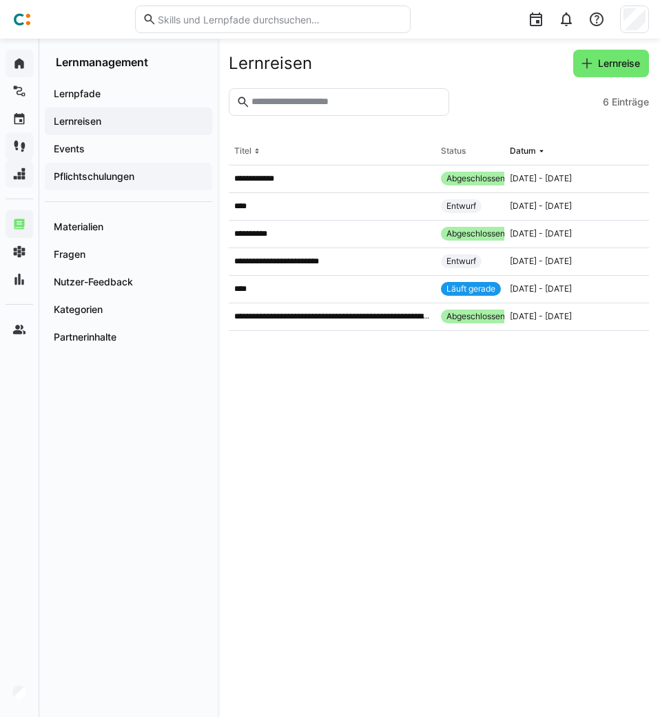
click at [111, 167] on div "Pflichtschulungen" at bounding box center [128, 177] width 167 height 28
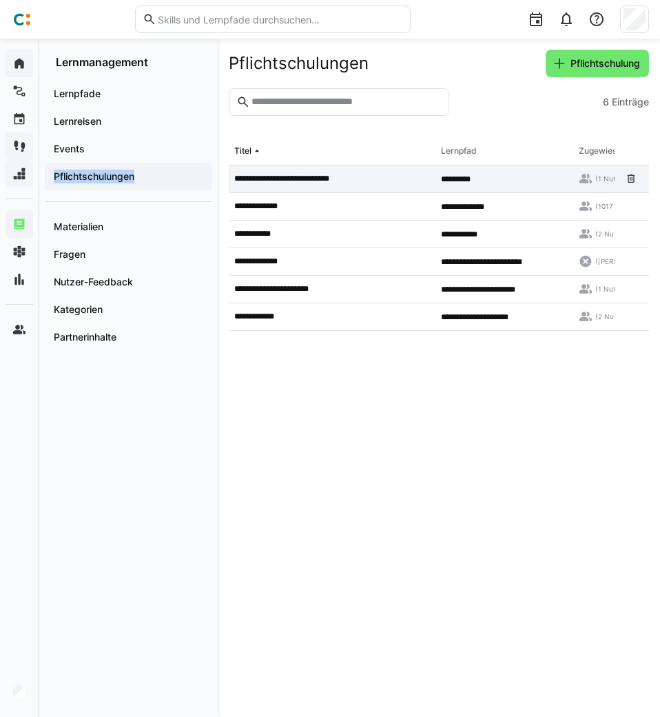
click at [272, 182] on p "**********" at bounding box center [288, 178] width 109 height 11
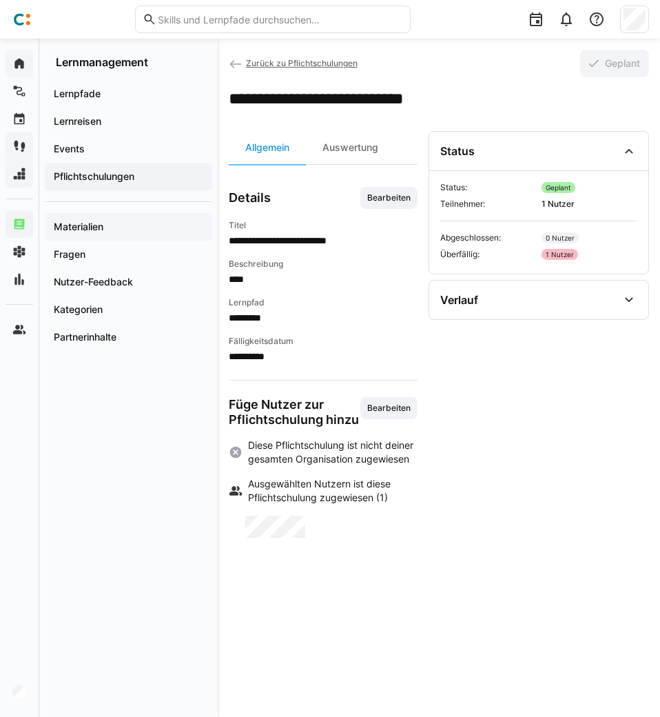
click at [0, 0] on app-navigation-label "Materialien" at bounding box center [0, 0] width 0 height 0
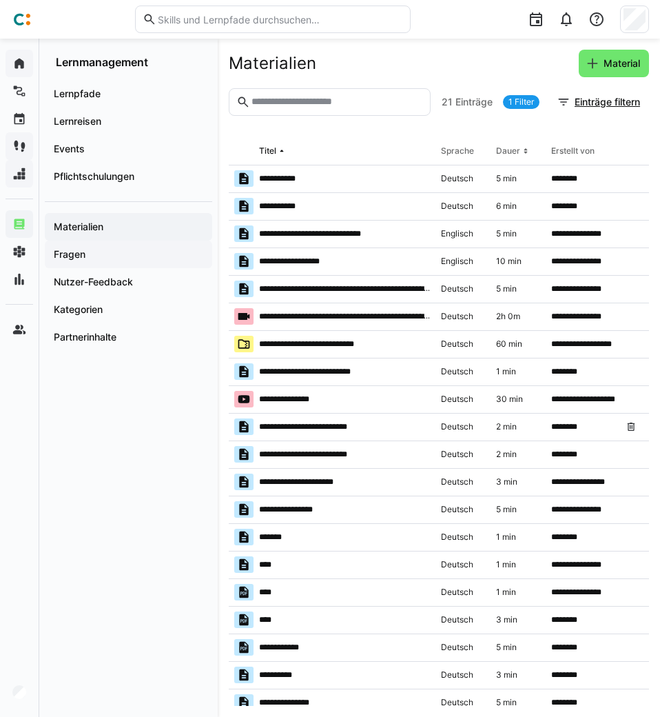
click at [0, 0] on app-navigation-label "Fragen" at bounding box center [0, 0] width 0 height 0
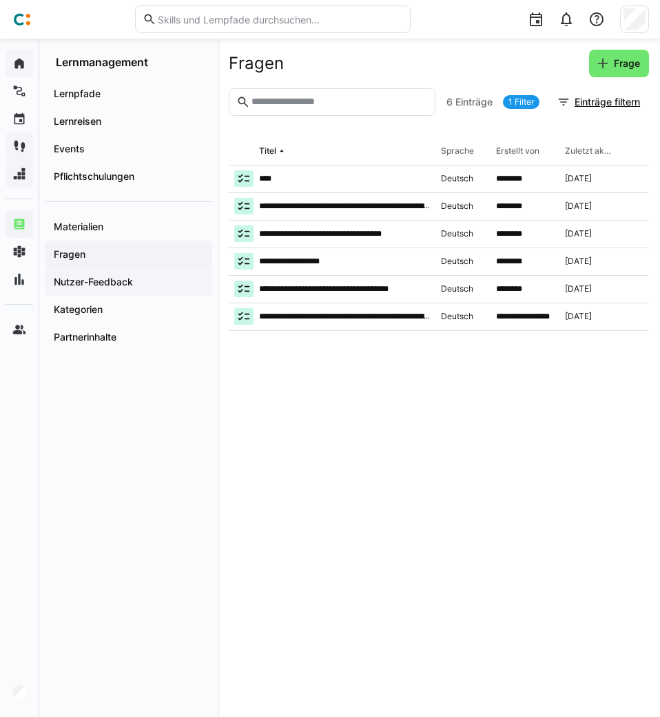
click at [0, 0] on app-navigation-label "Nutzer-Feedback" at bounding box center [0, 0] width 0 height 0
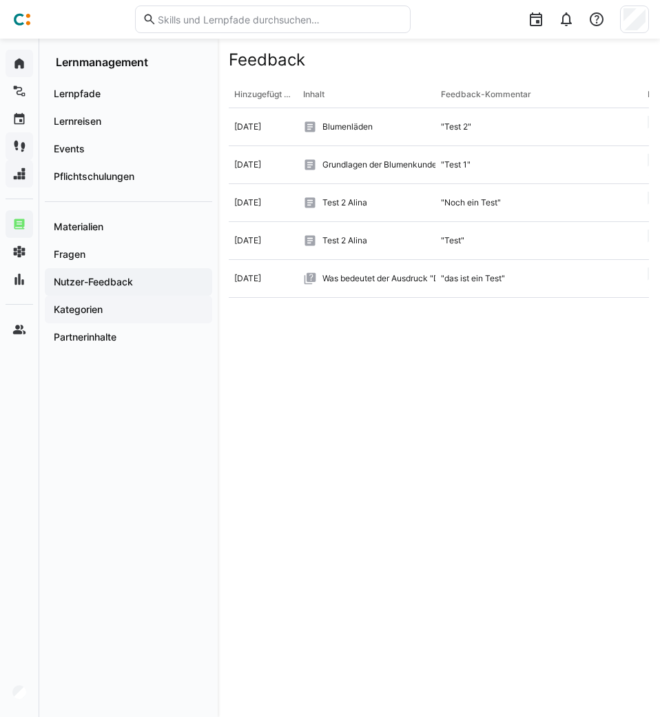
click at [0, 0] on app-navigation-label "Kategorien" at bounding box center [0, 0] width 0 height 0
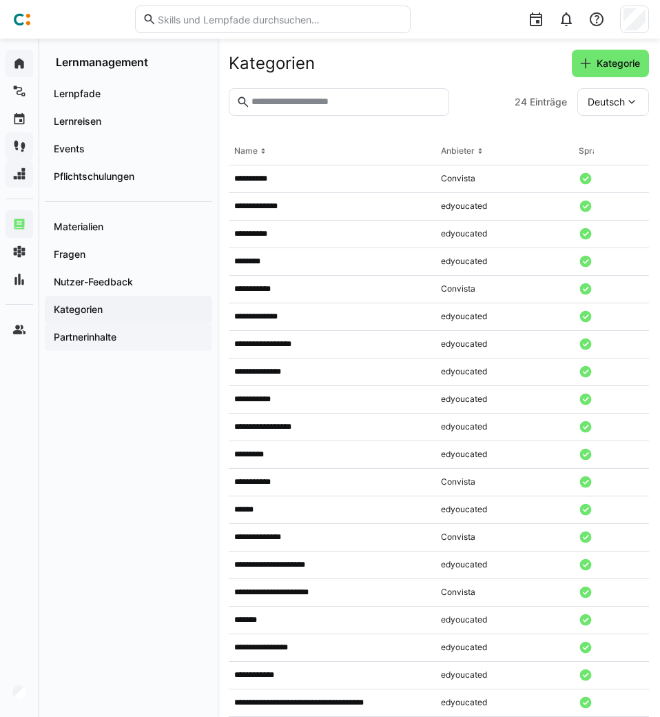
click at [0, 0] on app-navigation-label "Partnerinhalte" at bounding box center [0, 0] width 0 height 0
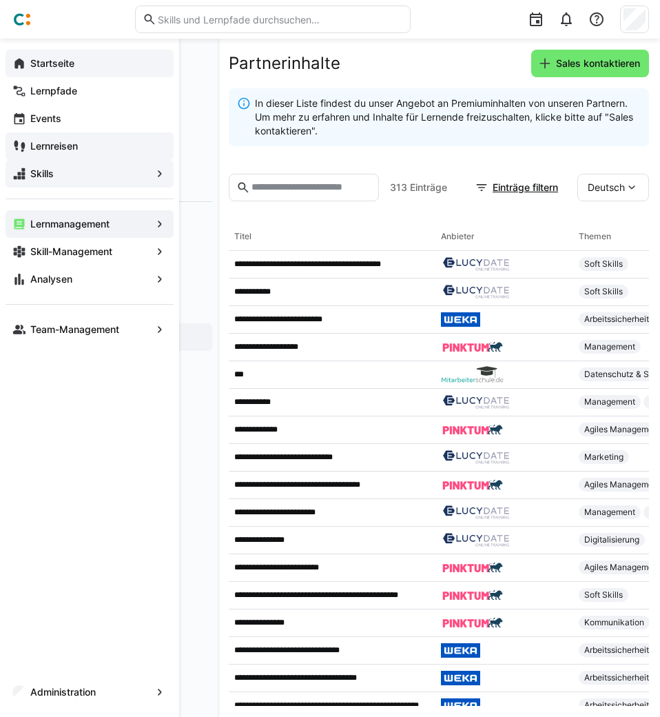
click at [0, 0] on app-navigation-label "Skills" at bounding box center [0, 0] width 0 height 0
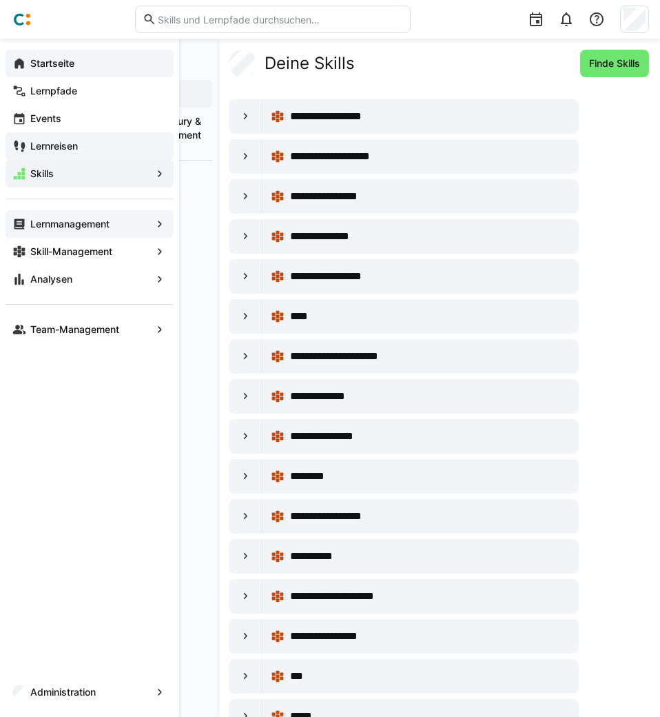
click at [0, 0] on app-navigation-label "Lernmanagement" at bounding box center [0, 0] width 0 height 0
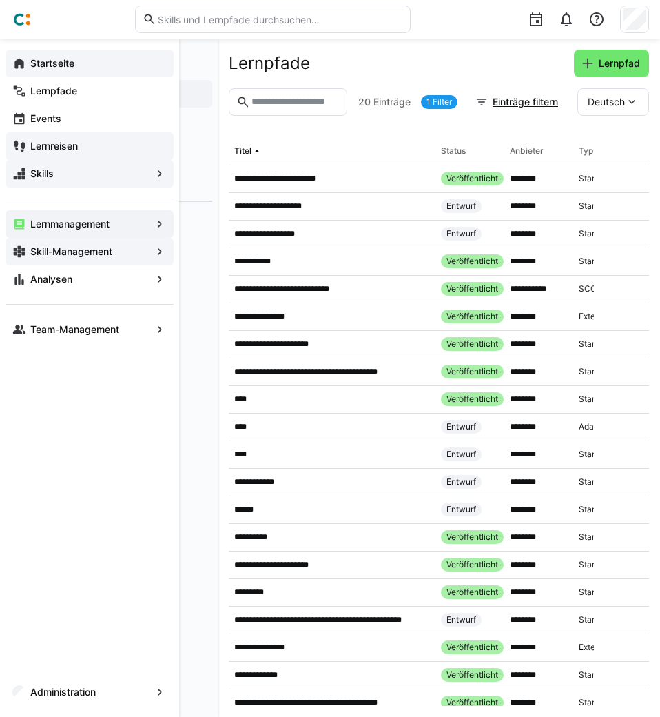
click at [0, 0] on app-navigation-label "Skill-Management" at bounding box center [0, 0] width 0 height 0
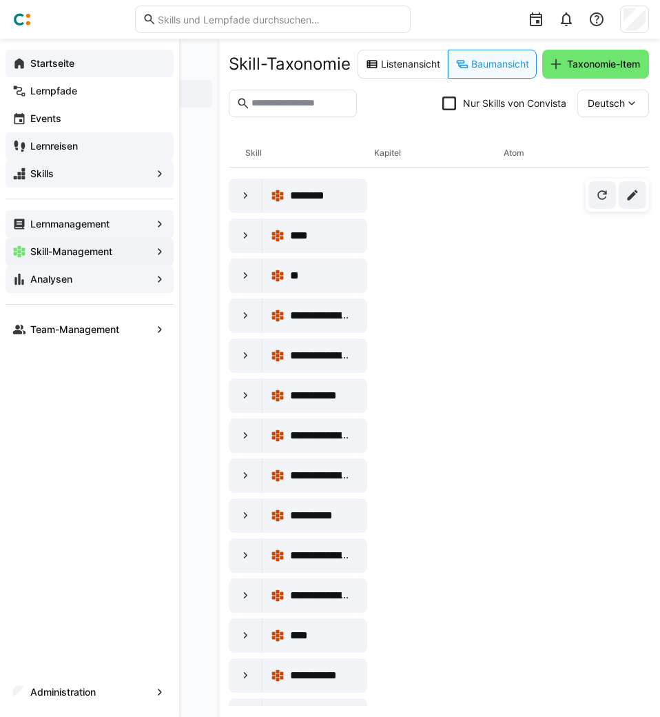
click at [11, 285] on div "Analysen" at bounding box center [90, 279] width 168 height 28
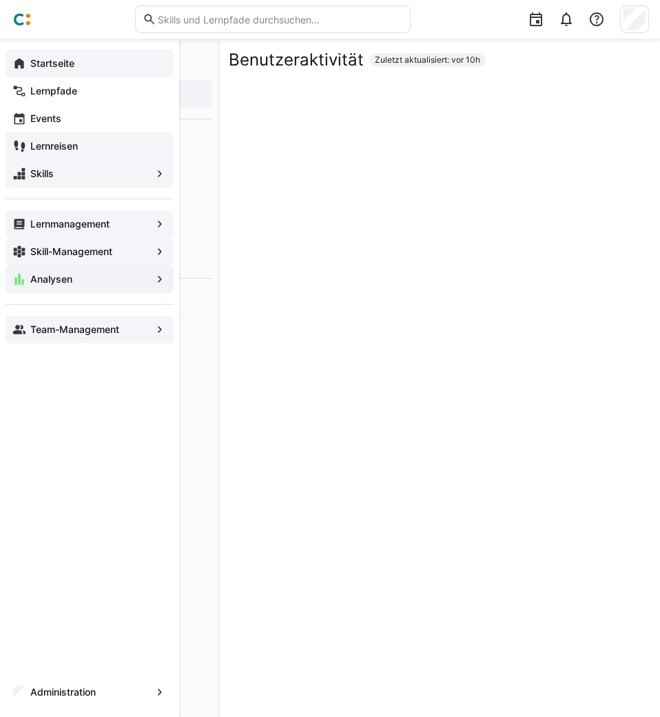
click at [19, 323] on eds-icon at bounding box center [19, 330] width 14 height 14
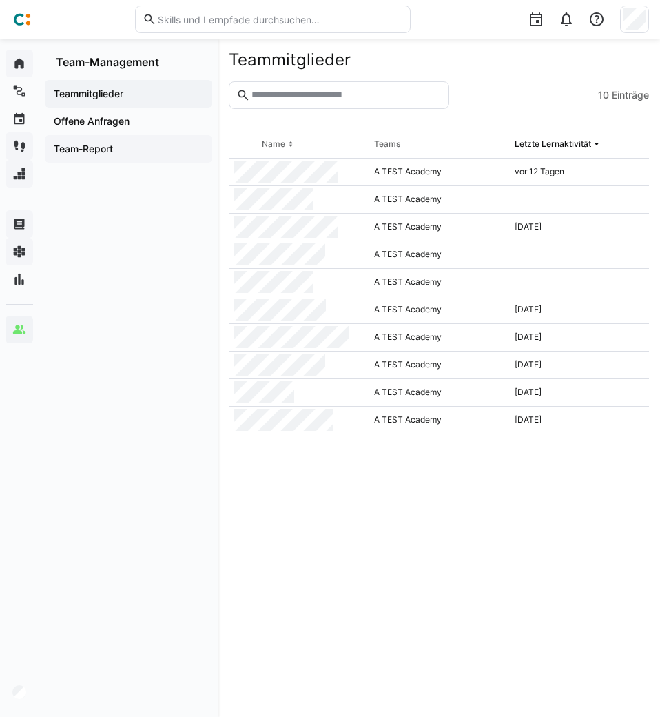
click at [0, 0] on app-navigation-label "Team-Report" at bounding box center [0, 0] width 0 height 0
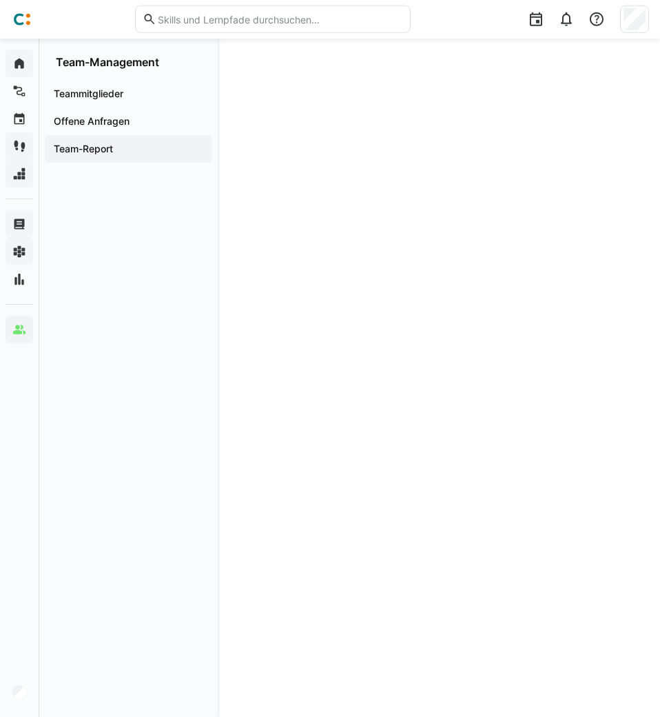
scroll to position [30, 0]
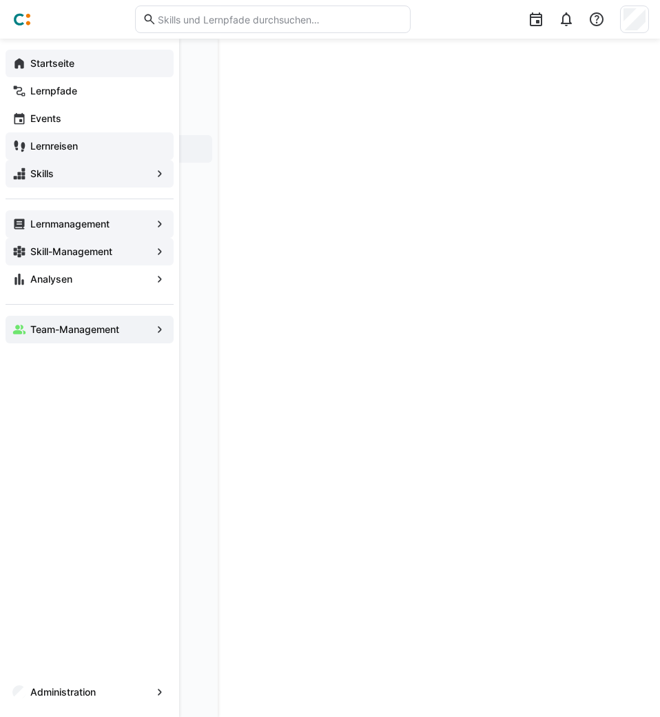
click at [0, 0] on app-navigation-label "Lernmanagement" at bounding box center [0, 0] width 0 height 0
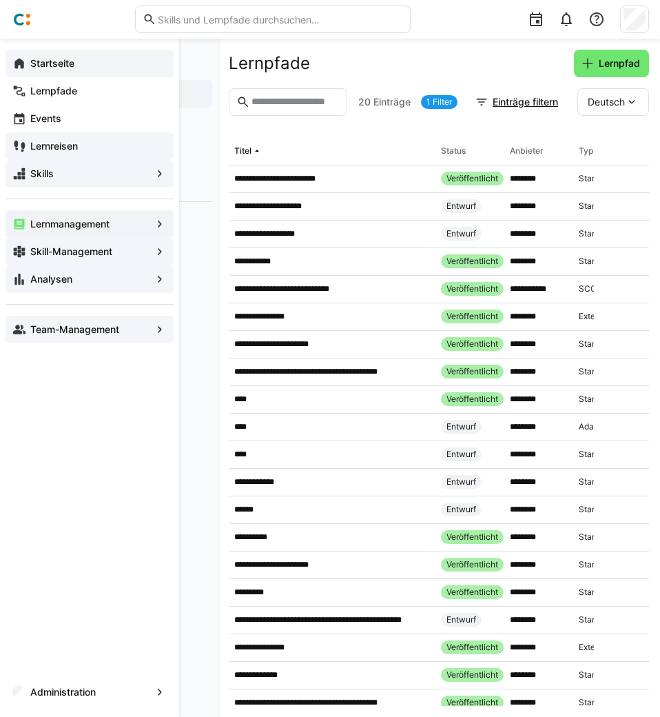
click at [0, 0] on app-navigation-label "Analysen" at bounding box center [0, 0] width 0 height 0
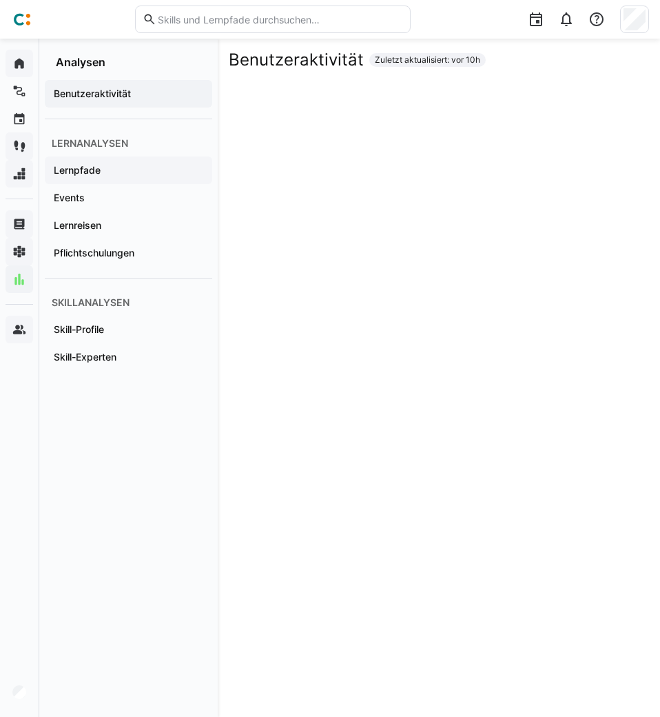
click at [68, 179] on div "Lernpfade" at bounding box center [128, 170] width 167 height 28
click at [0, 0] on app-navigation-label "Skill-Profile" at bounding box center [0, 0] width 0 height 0
click at [0, 0] on app-navigation-label "Skill-Experten" at bounding box center [0, 0] width 0 height 0
click at [0, 0] on app-navigation-label "Skill-Profile" at bounding box center [0, 0] width 0 height 0
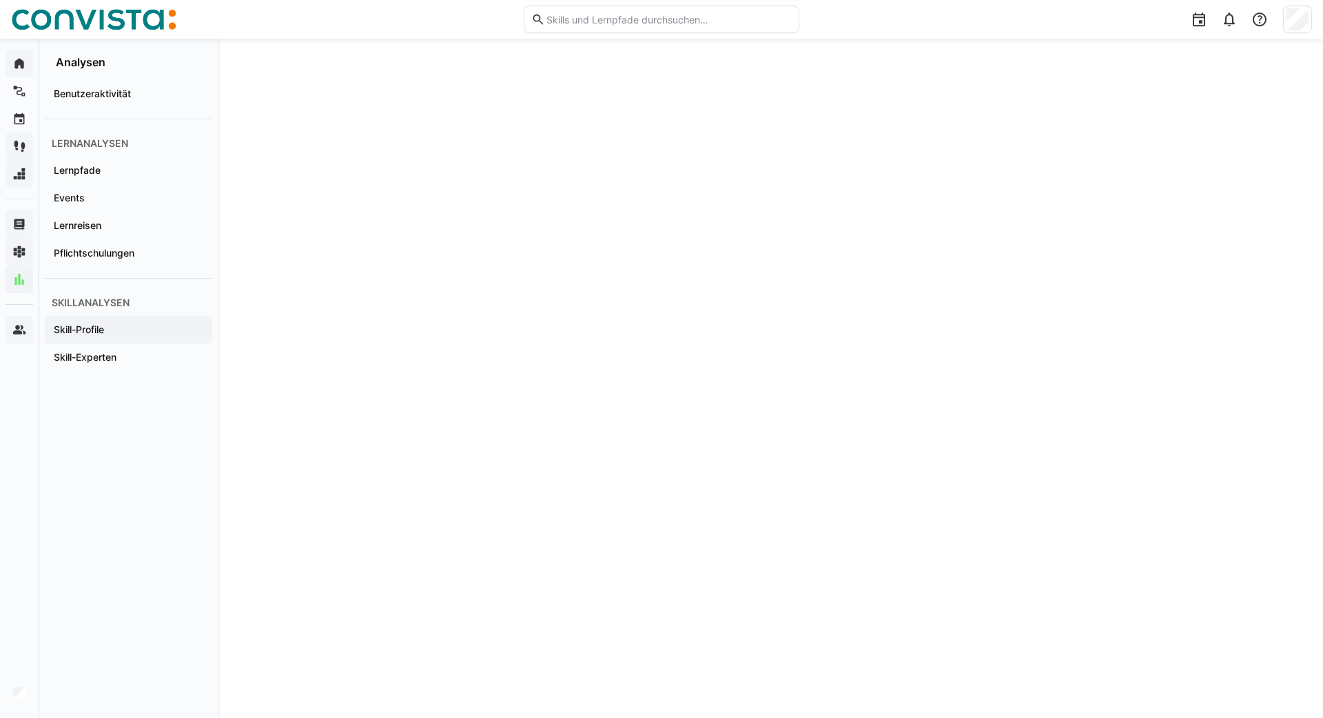
scroll to position [64, 0]
